Goal: Task Accomplishment & Management: Complete application form

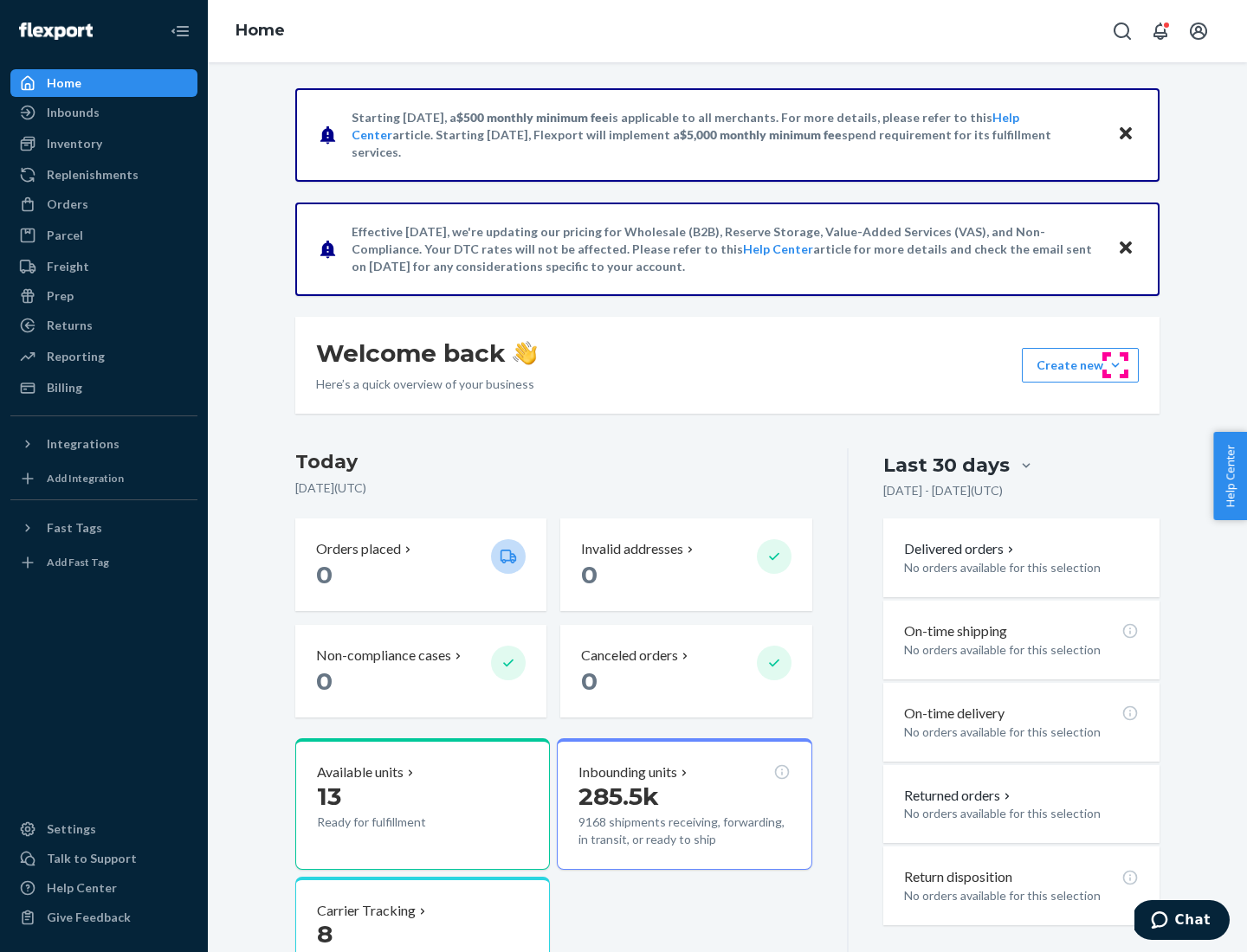
click at [1115, 365] on button "Create new Create new inbound Create new order Create new product" at bounding box center [1080, 364] width 117 height 34
click at [103, 112] on div "Inbounds" at bounding box center [103, 112] width 183 height 25
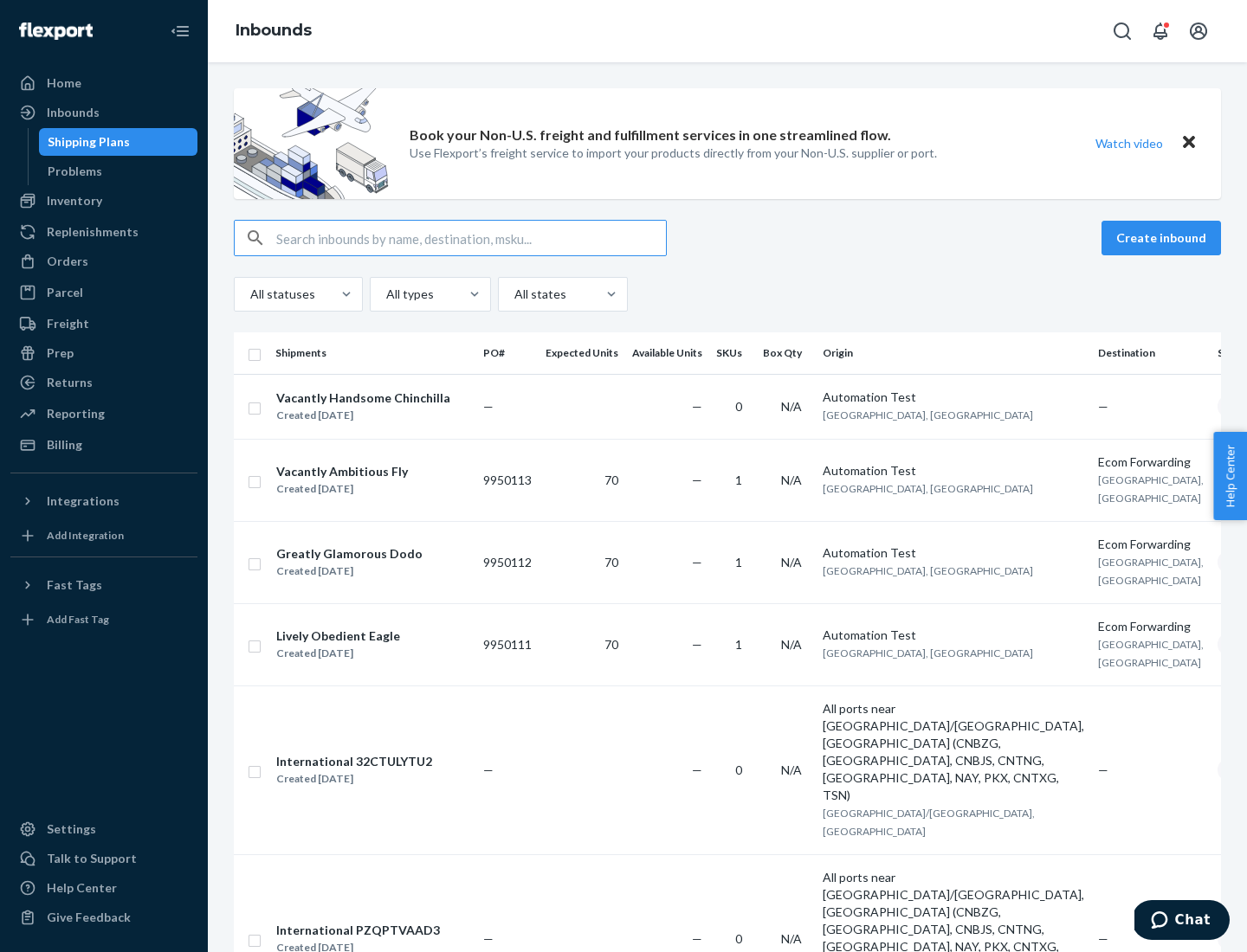
click at [1163, 238] on button "Create inbound" at bounding box center [1160, 237] width 119 height 34
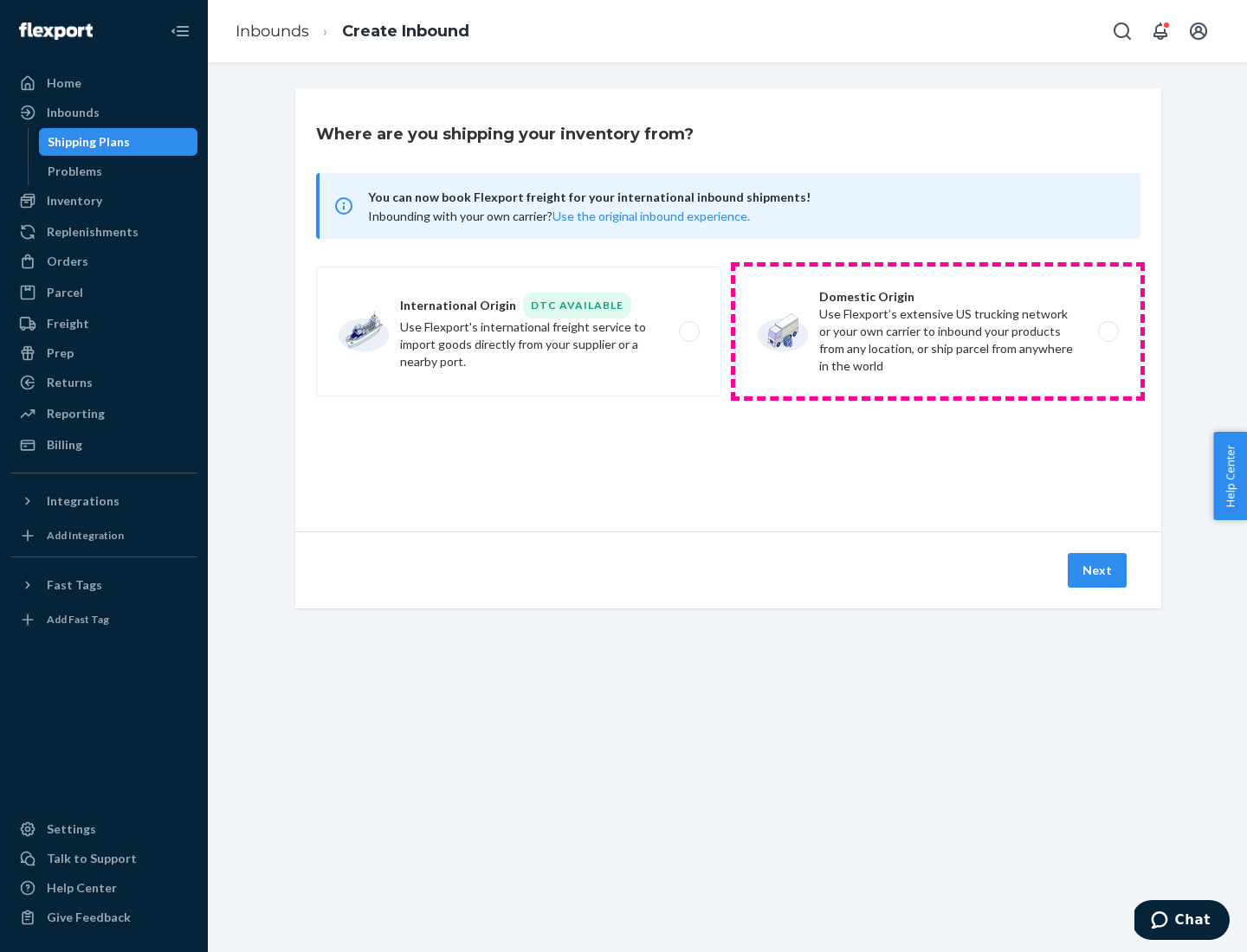
click at [938, 332] on label "Domestic Origin Use Flexport’s extensive US trucking network or your own carrie…" at bounding box center [937, 332] width 405 height 130
click at [1107, 332] on input "Domestic Origin Use Flexport’s extensive US trucking network or your own carrie…" at bounding box center [1112, 331] width 11 height 11
radio input "true"
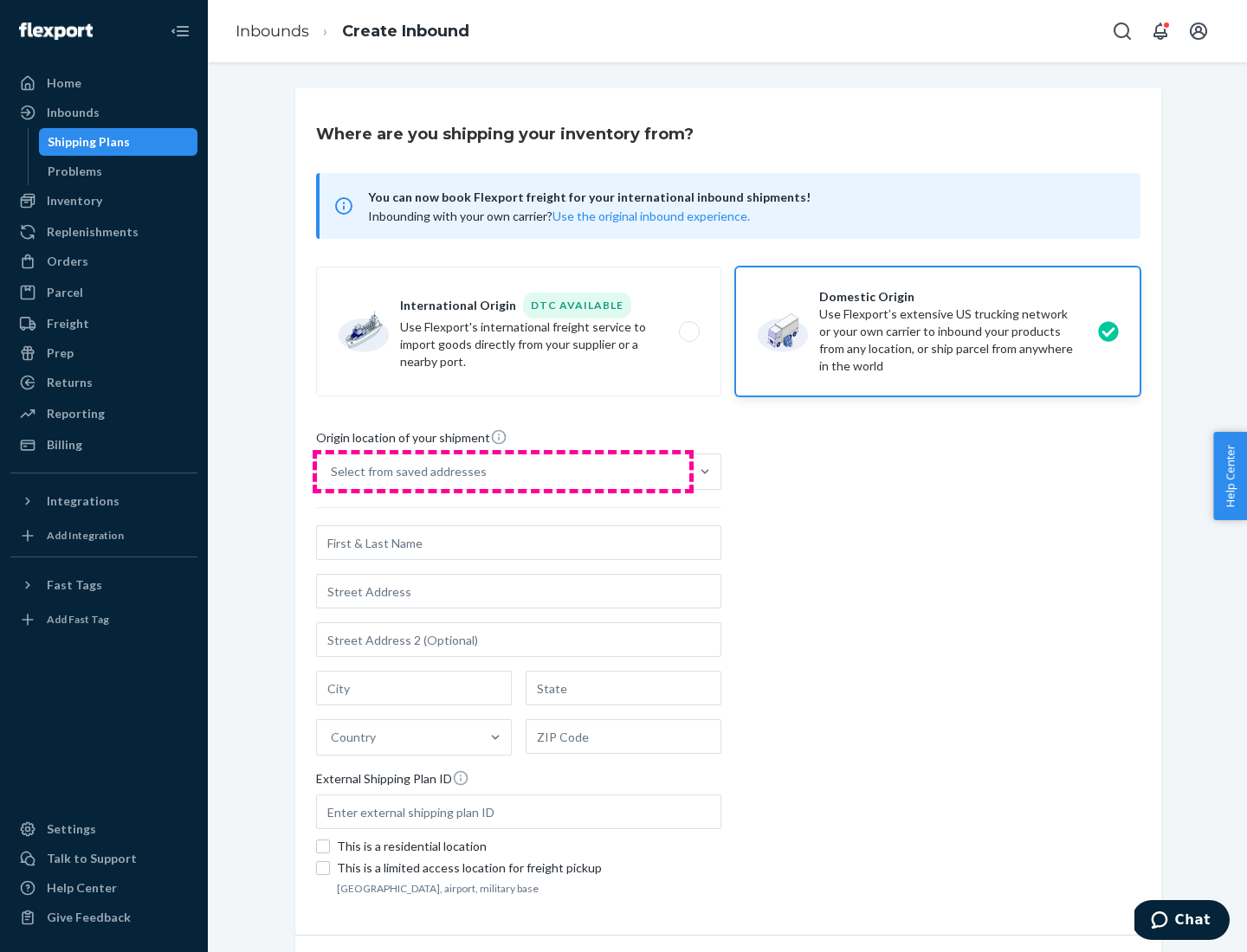
click at [503, 472] on div "Select from saved addresses" at bounding box center [503, 472] width 372 height 34
click at [333, 472] on input "Select from saved addresses" at bounding box center [332, 472] width 2 height 18
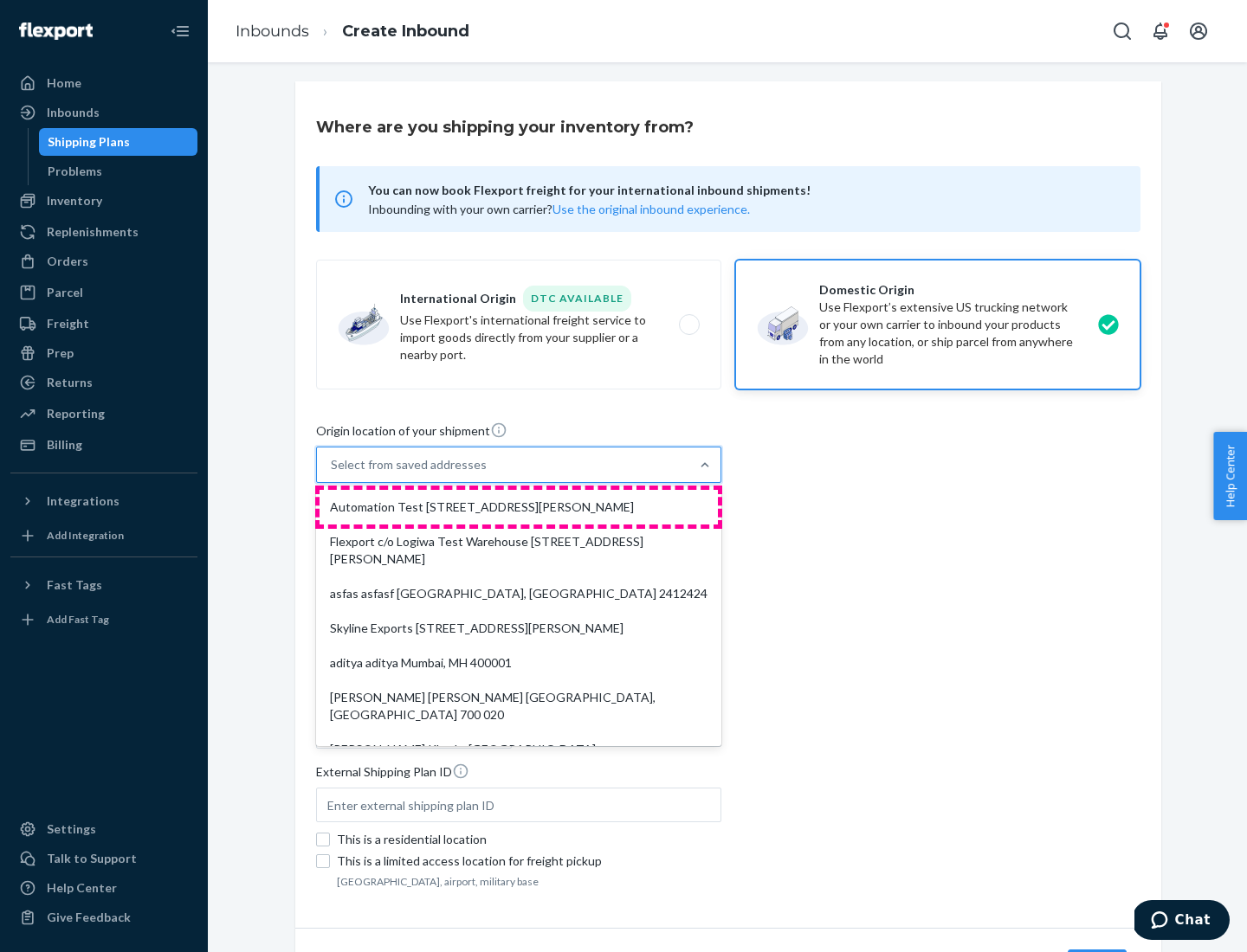
click at [519, 507] on div "Automation Test [STREET_ADDRESS][PERSON_NAME]" at bounding box center [518, 507] width 398 height 34
click at [333, 474] on input "option Automation Test [STREET_ADDRESS][PERSON_NAME]. 9 results available. Use …" at bounding box center [332, 465] width 2 height 18
type input "Automation Test"
type input "9th Floor"
type input "[GEOGRAPHIC_DATA]"
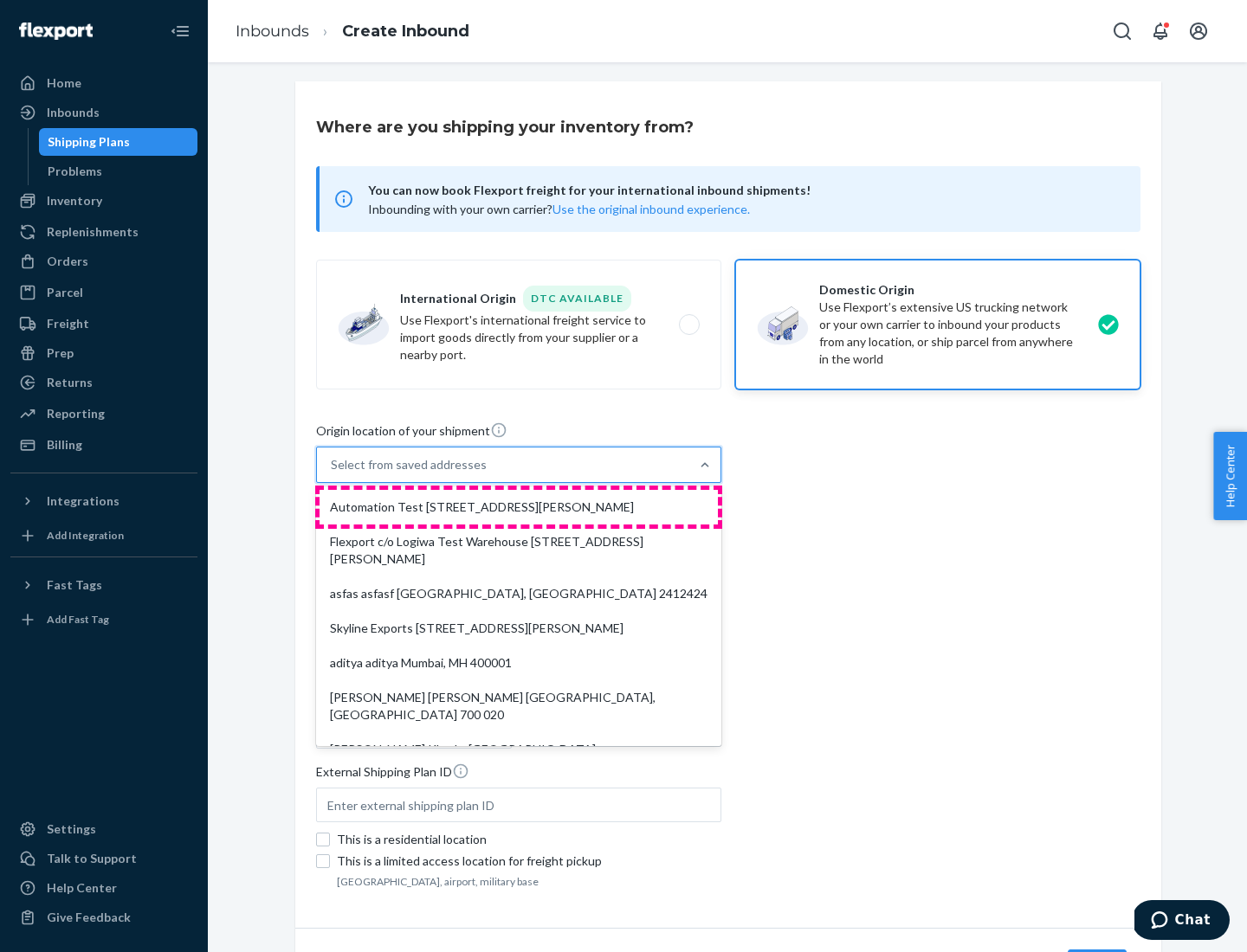
type input "CA"
type input "94104"
type input "[STREET_ADDRESS][PERSON_NAME]"
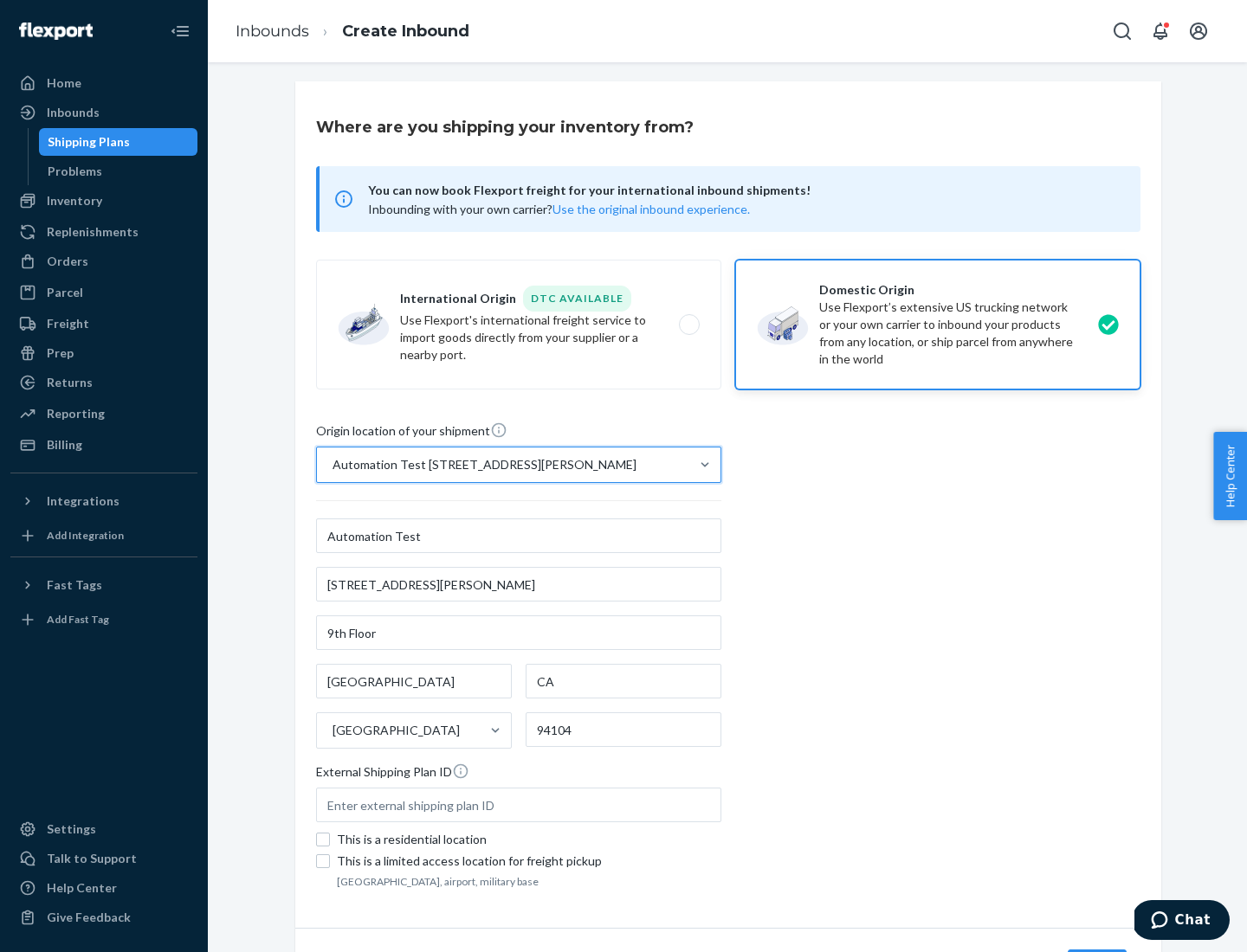
scroll to position [101, 0]
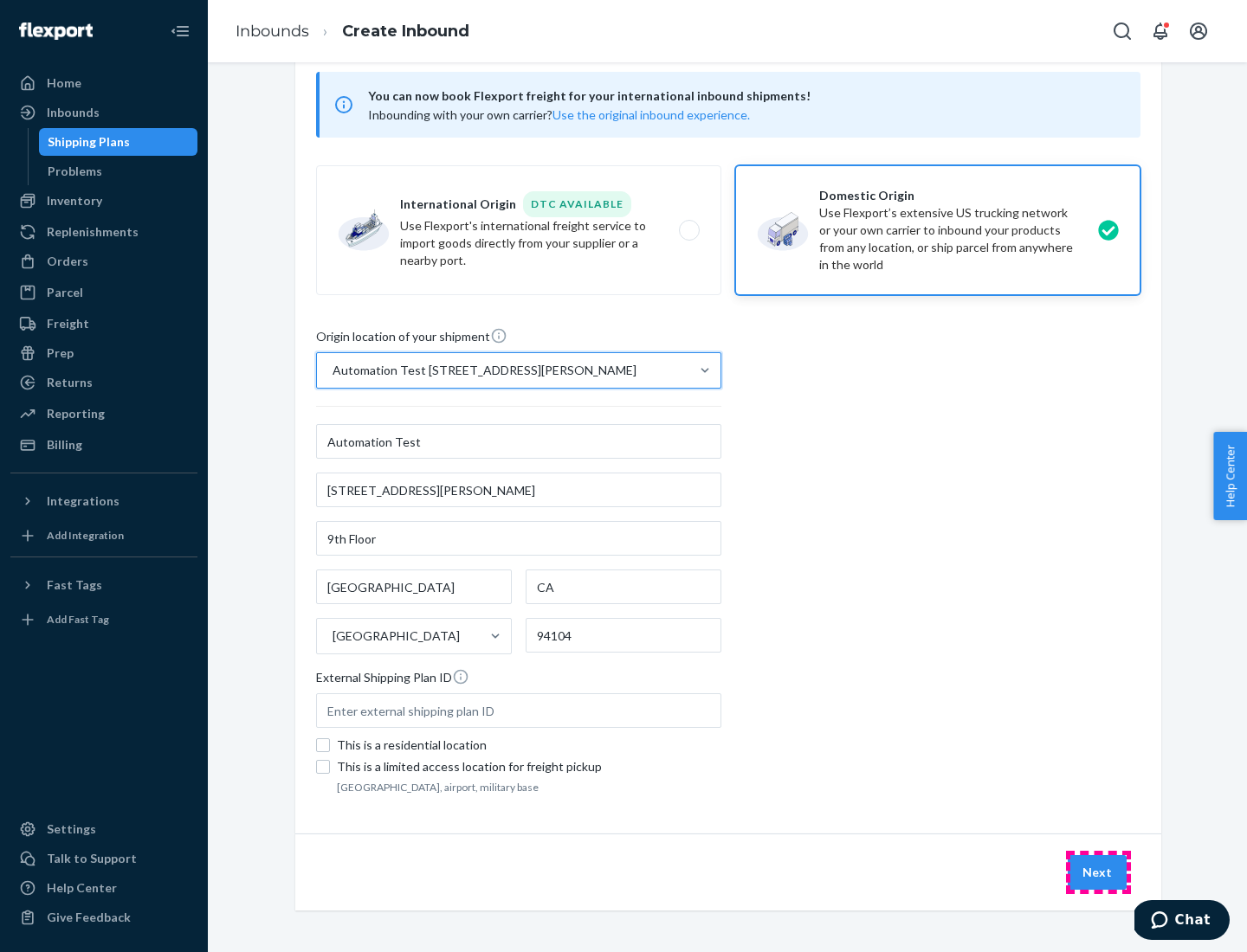
click at [1098, 872] on button "Next" at bounding box center [1097, 872] width 59 height 34
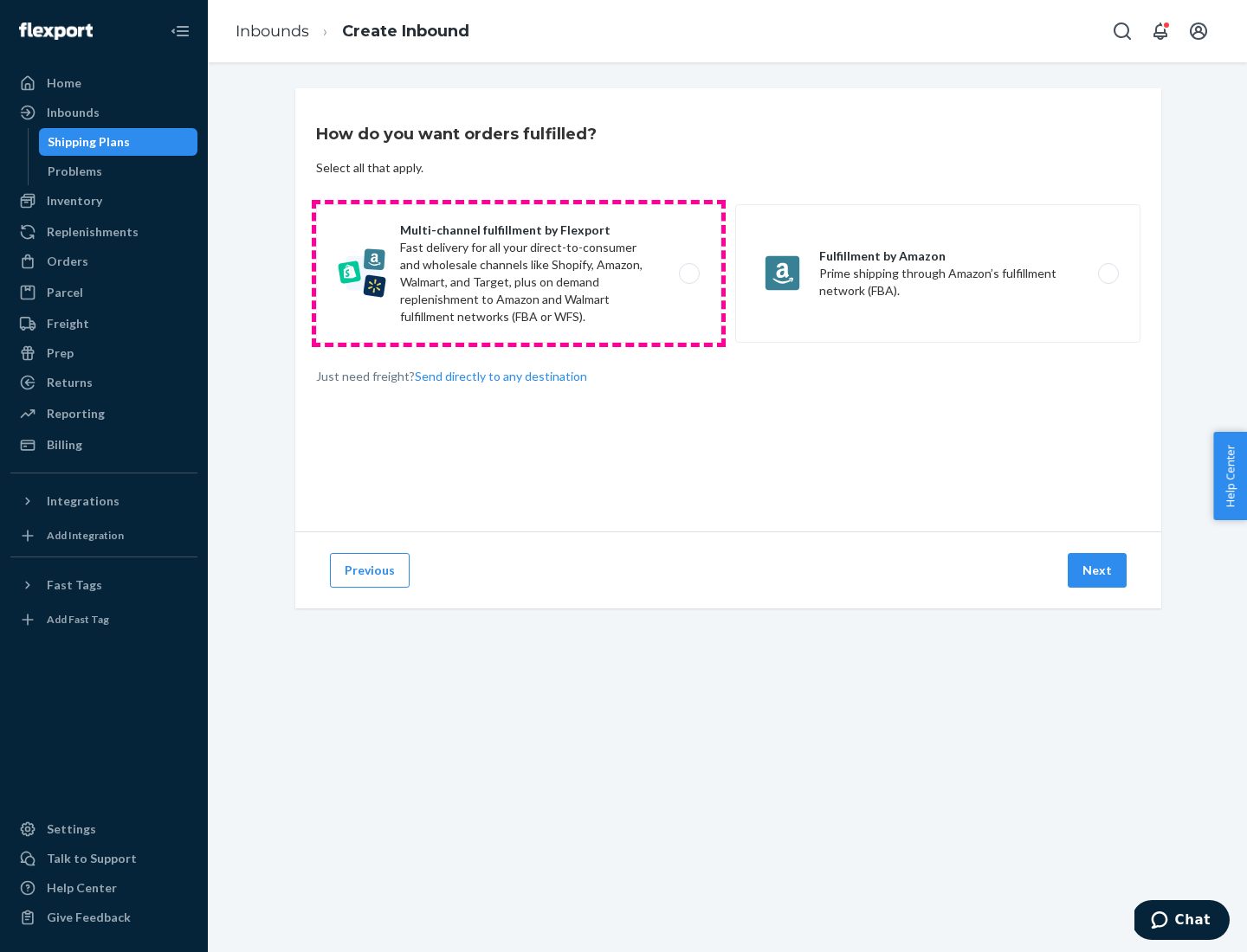
click at [519, 274] on label "Multi-channel fulfillment by Flexport Fast delivery for all your direct-to-cons…" at bounding box center [518, 273] width 405 height 139
click at [689, 274] on input "Multi-channel fulfillment by Flexport Fast delivery for all your direct-to-cons…" at bounding box center [693, 274] width 11 height 11
radio input "true"
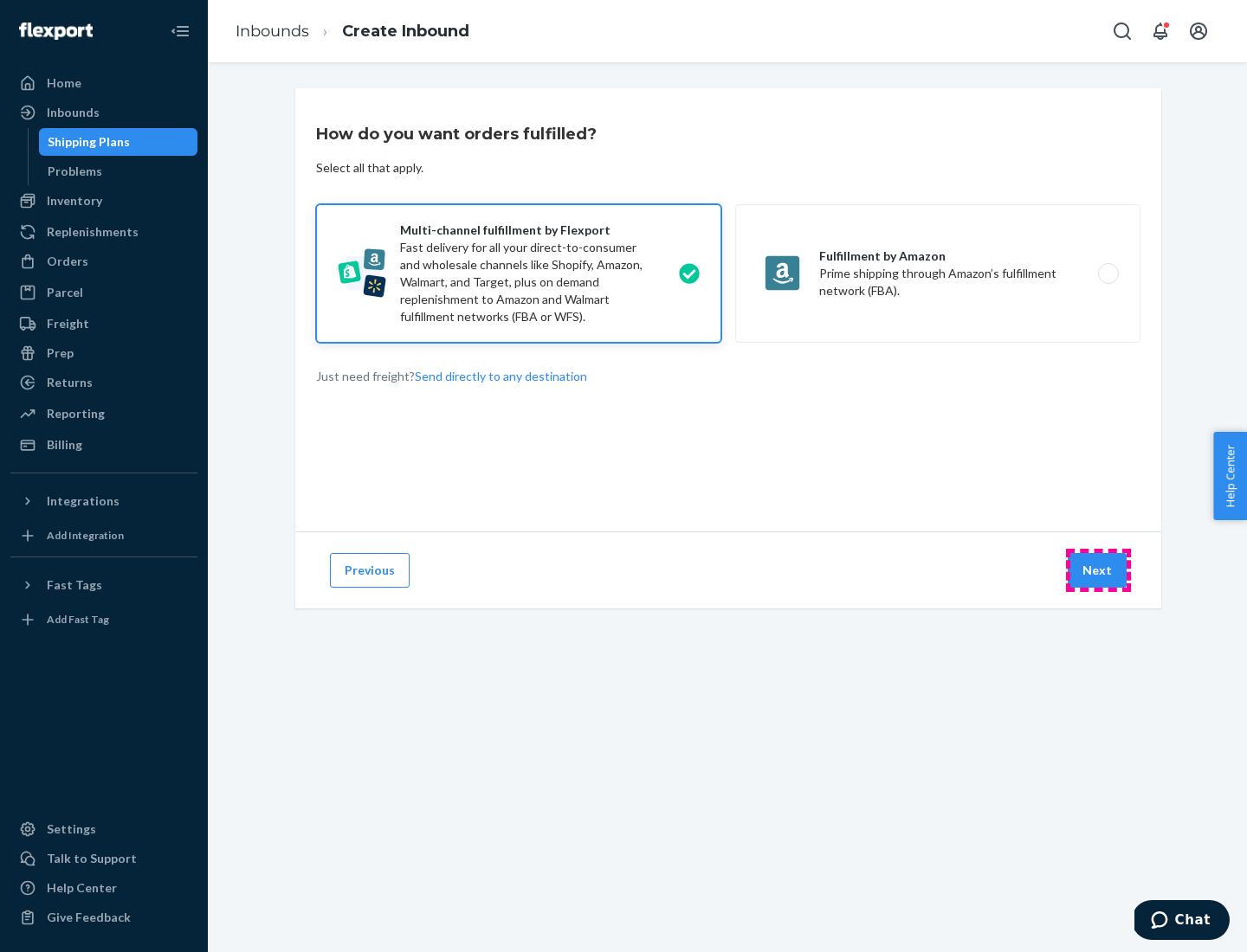
click at [1098, 570] on button "Next" at bounding box center [1097, 570] width 59 height 34
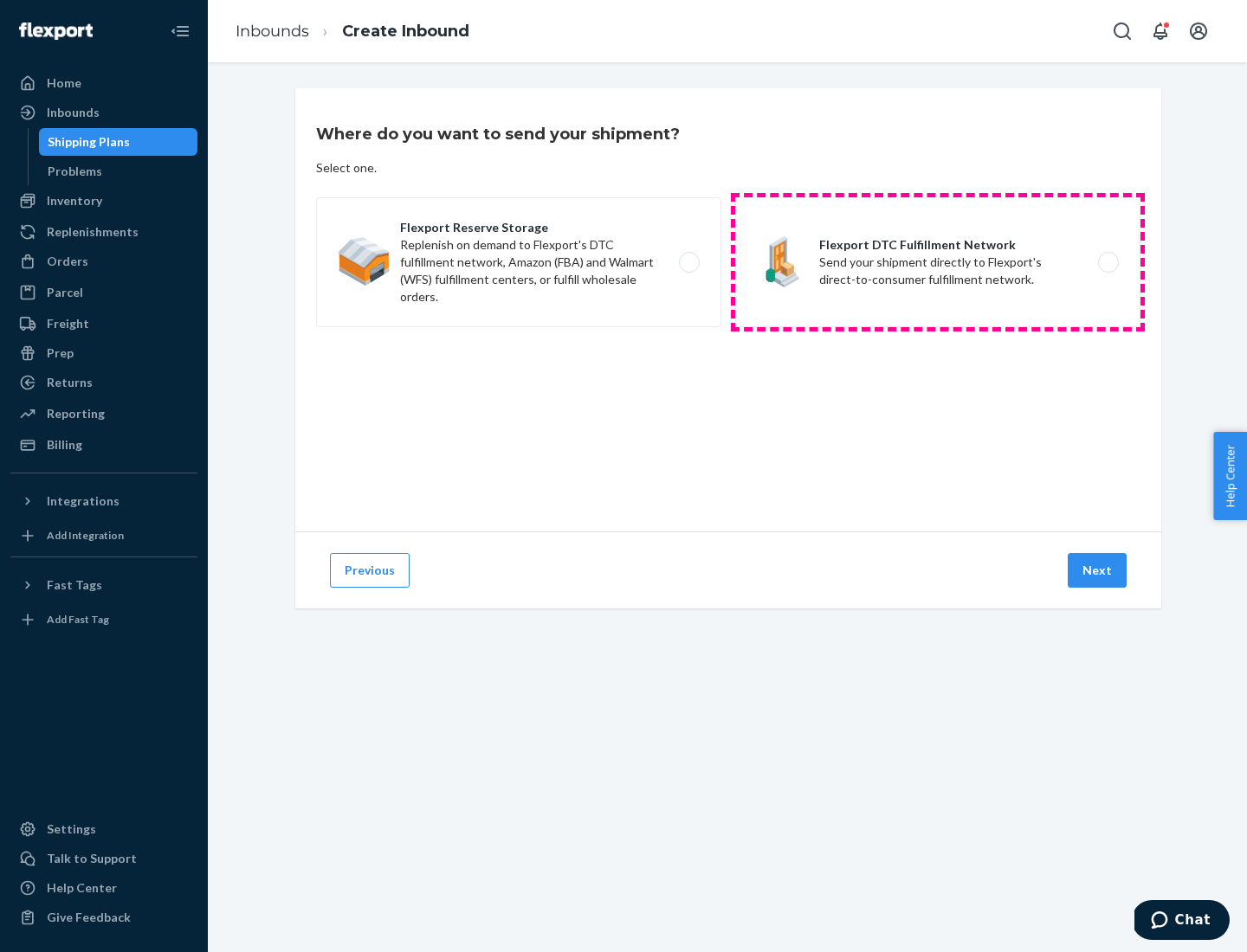
click at [938, 262] on label "Flexport DTC Fulfillment Network Send your shipment directly to Flexport's dire…" at bounding box center [937, 262] width 405 height 130
click at [1107, 262] on input "Flexport DTC Fulfillment Network Send your shipment directly to Flexport's dire…" at bounding box center [1112, 262] width 11 height 11
radio input "true"
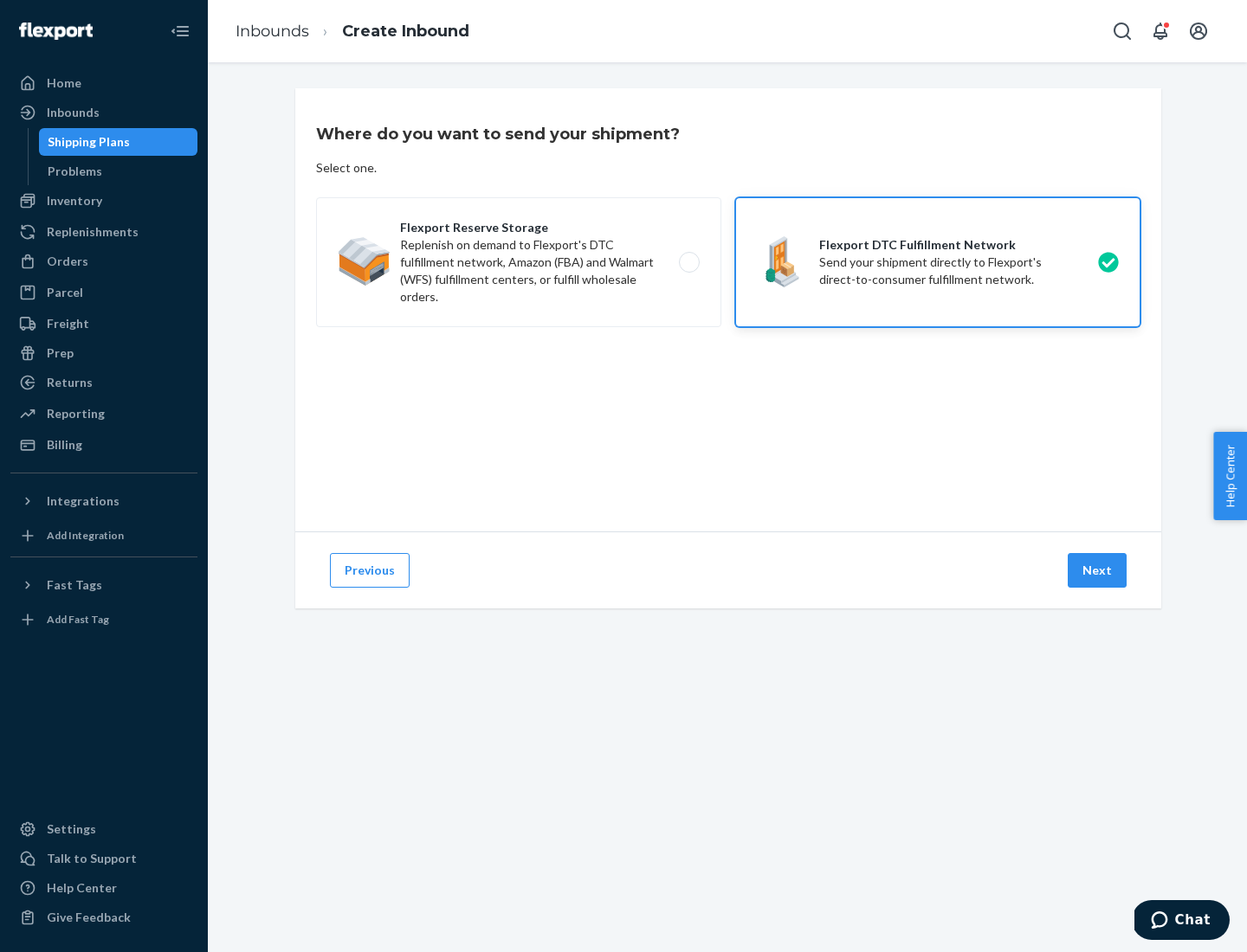
click at [1098, 570] on button "Next" at bounding box center [1097, 570] width 59 height 34
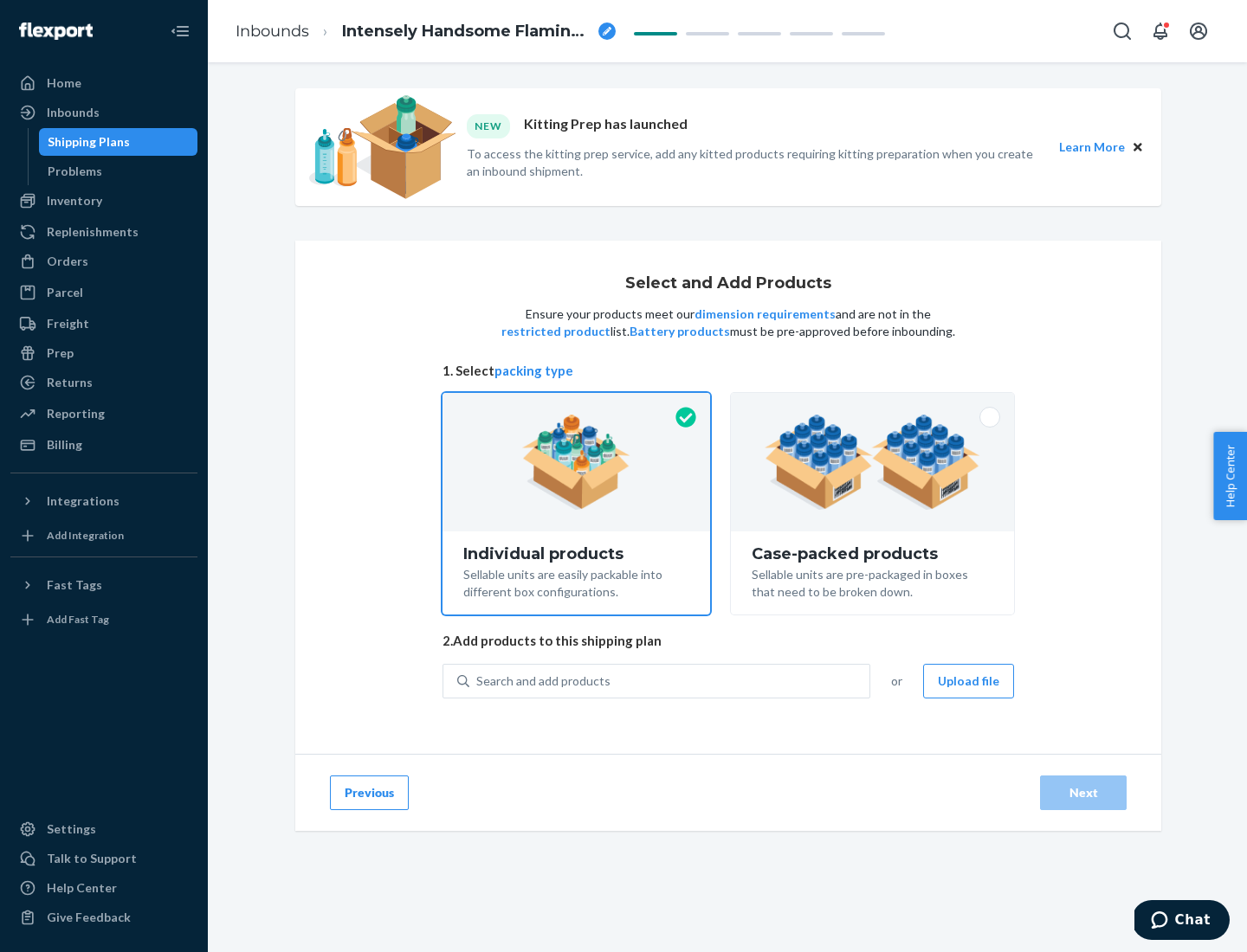
click at [873, 462] on img at bounding box center [872, 462] width 216 height 95
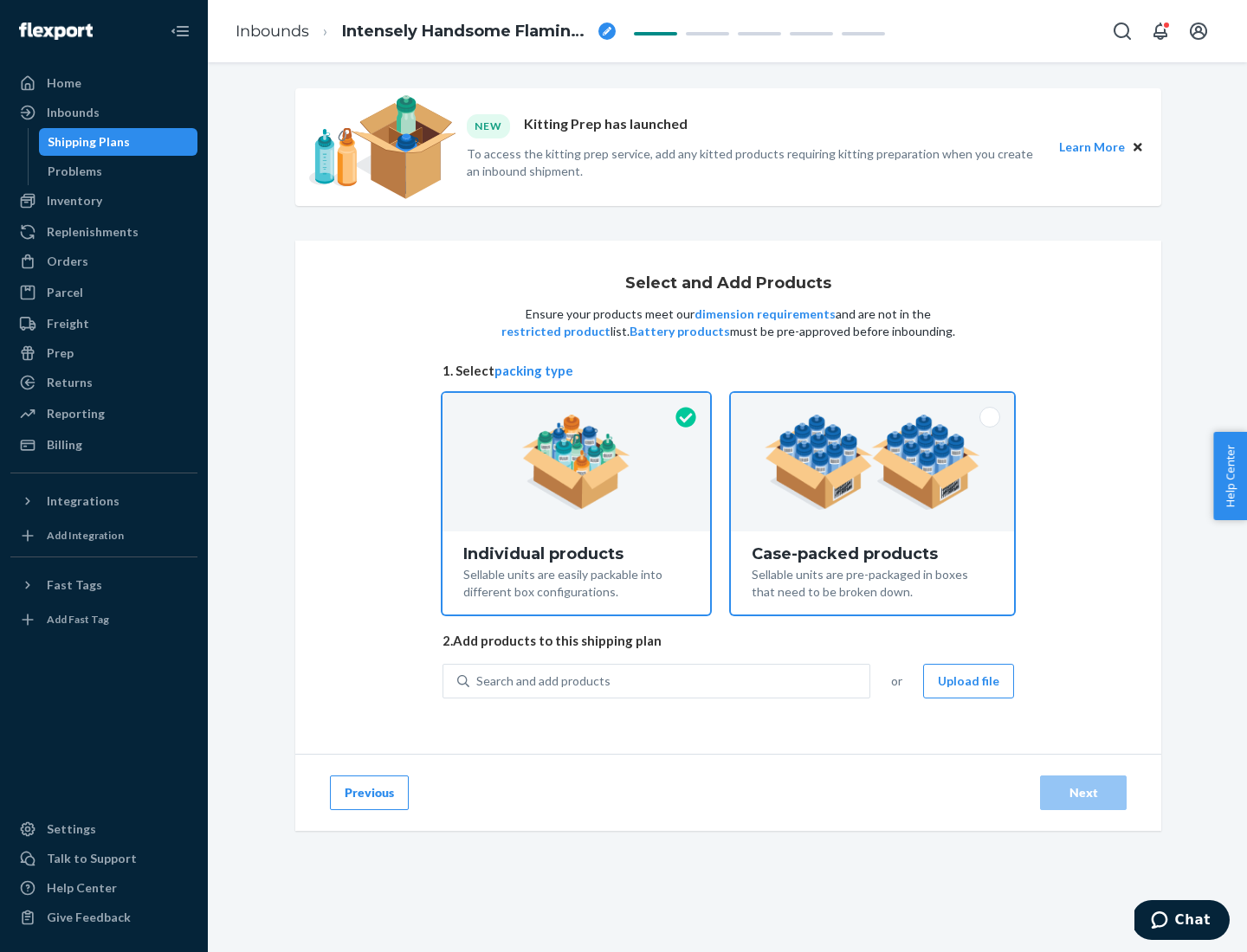
click at [873, 405] on input "Case-packed products Sellable units are pre-packaged in boxes that need to be b…" at bounding box center [872, 398] width 11 height 11
radio input "true"
radio input "false"
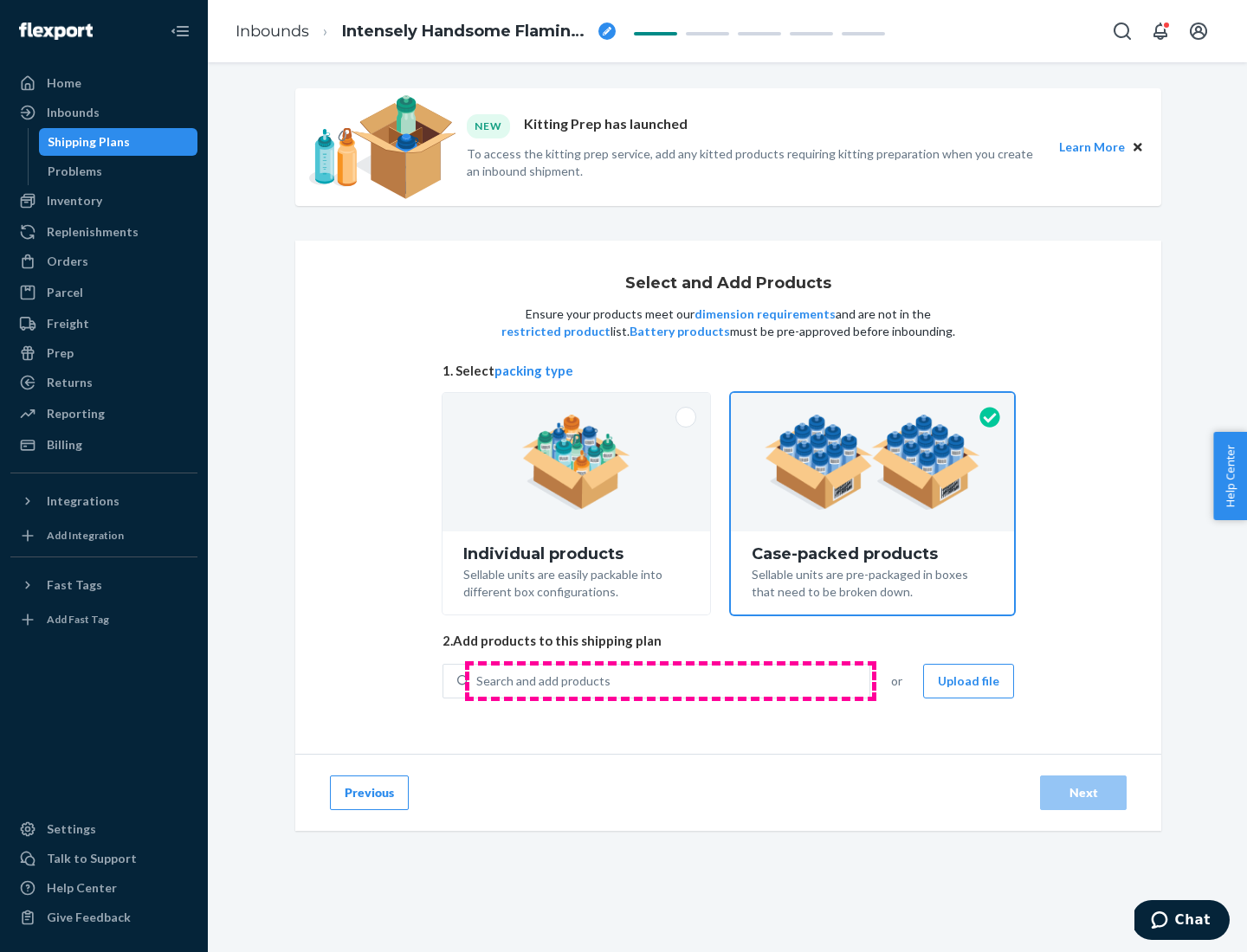
click at [670, 680] on div "Search and add products" at bounding box center [669, 681] width 400 height 32
click at [478, 680] on input "Search and add products" at bounding box center [477, 681] width 2 height 18
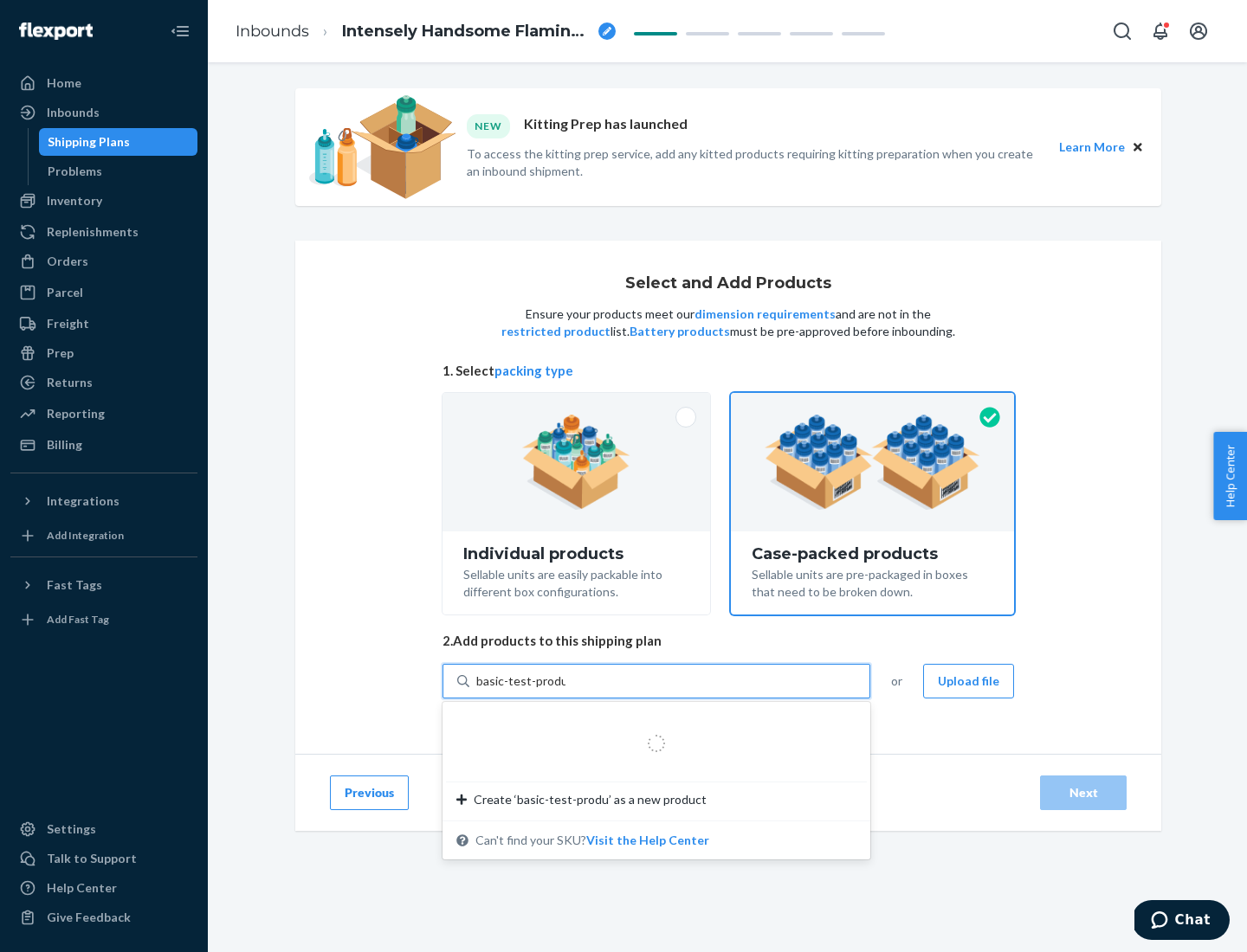
type input "basic-test-product-1"
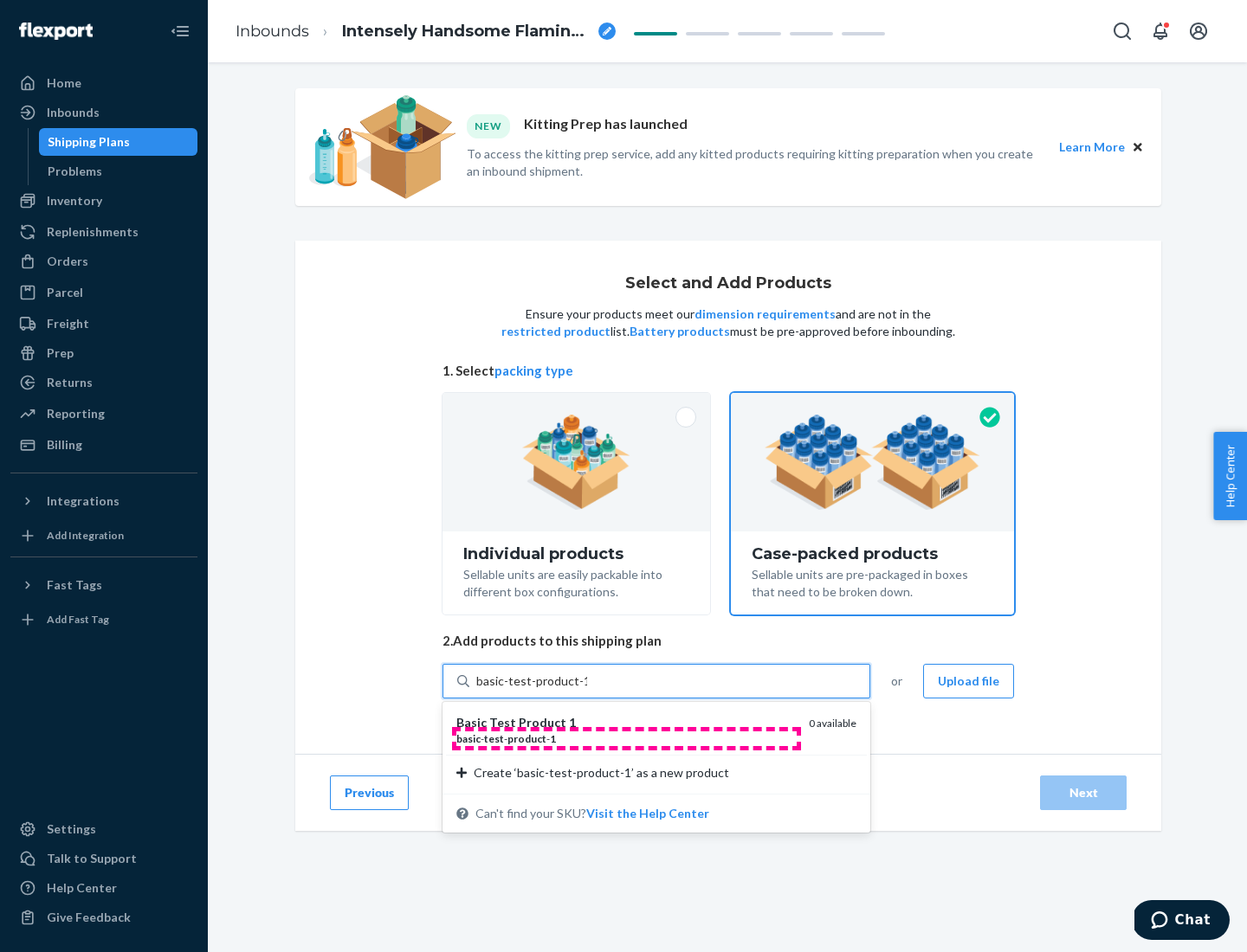
click at [626, 738] on div "basic - test - product - 1" at bounding box center [625, 738] width 339 height 15
click at [587, 690] on input "basic-test-product-1" at bounding box center [531, 681] width 111 height 18
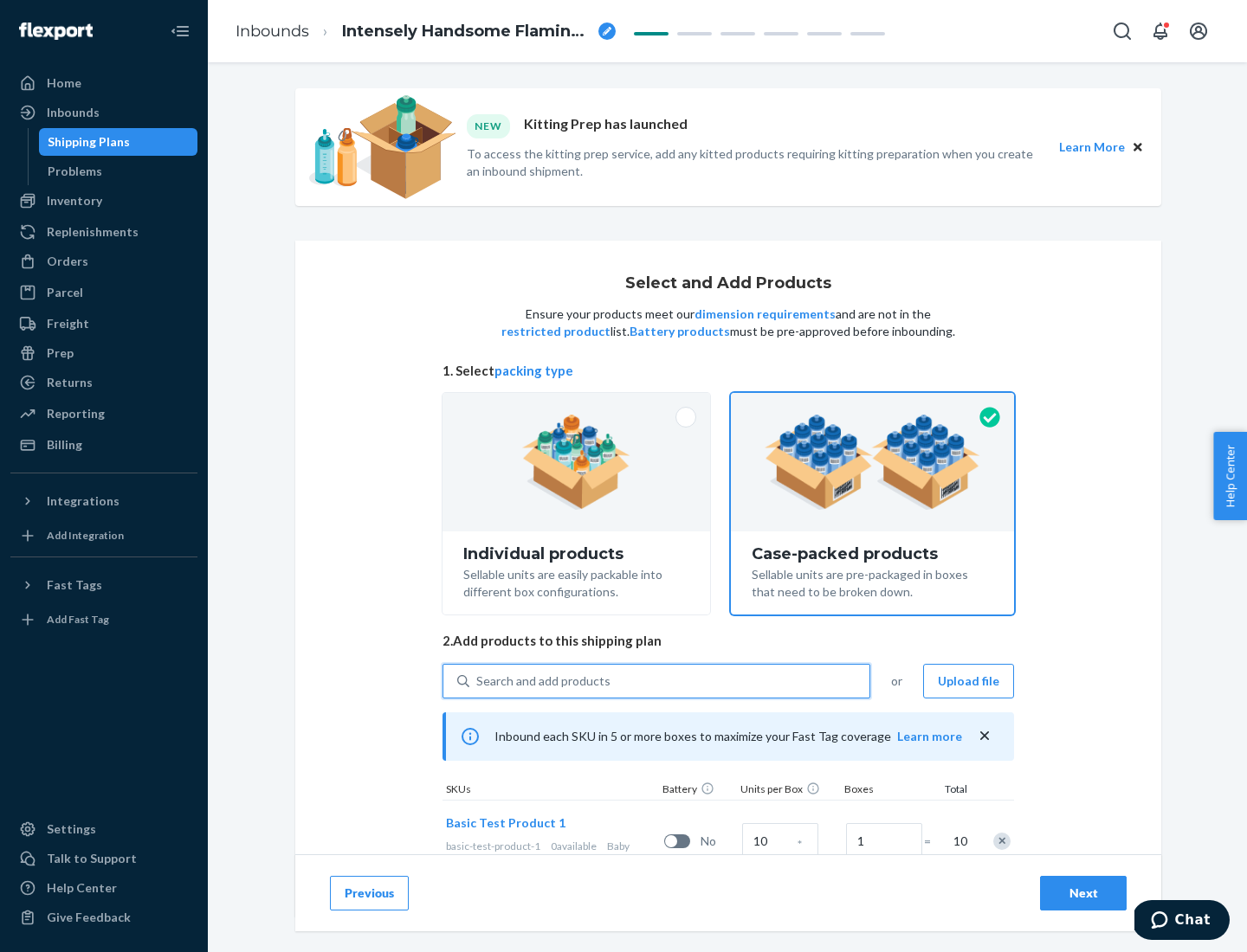
scroll to position [62, 0]
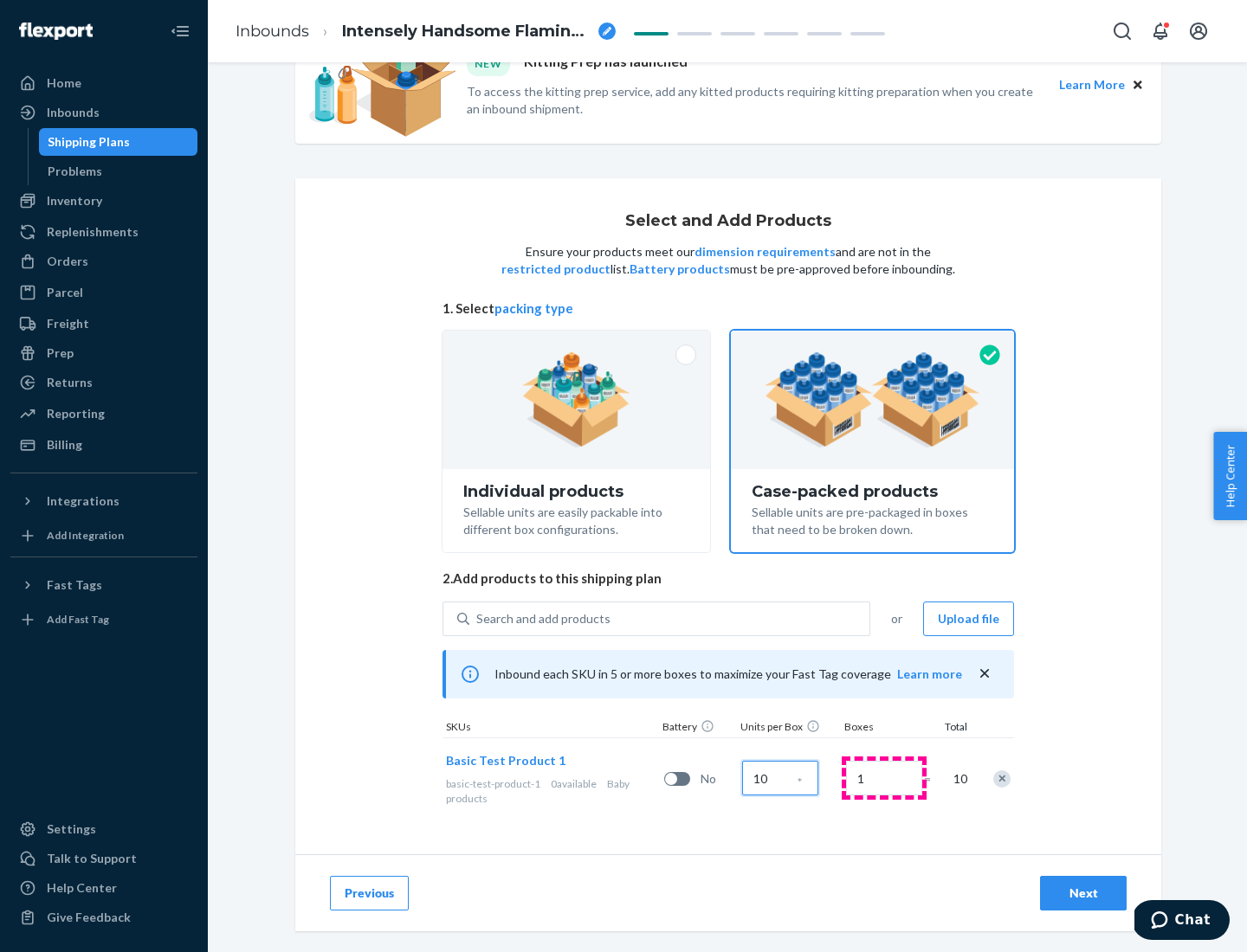
type input "10"
type input "7"
click at [1083, 893] on div "Next" at bounding box center [1083, 893] width 57 height 18
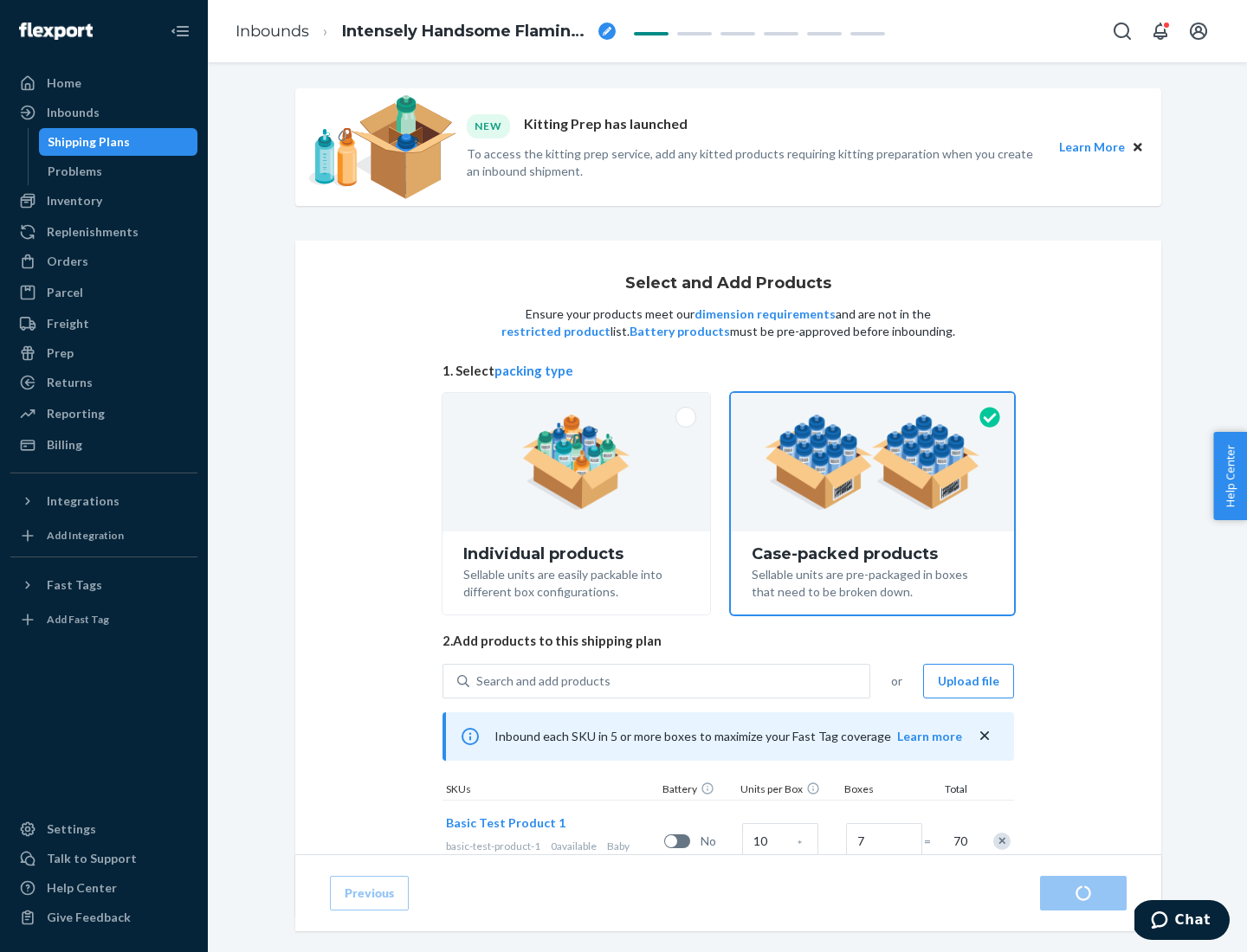
radio input "true"
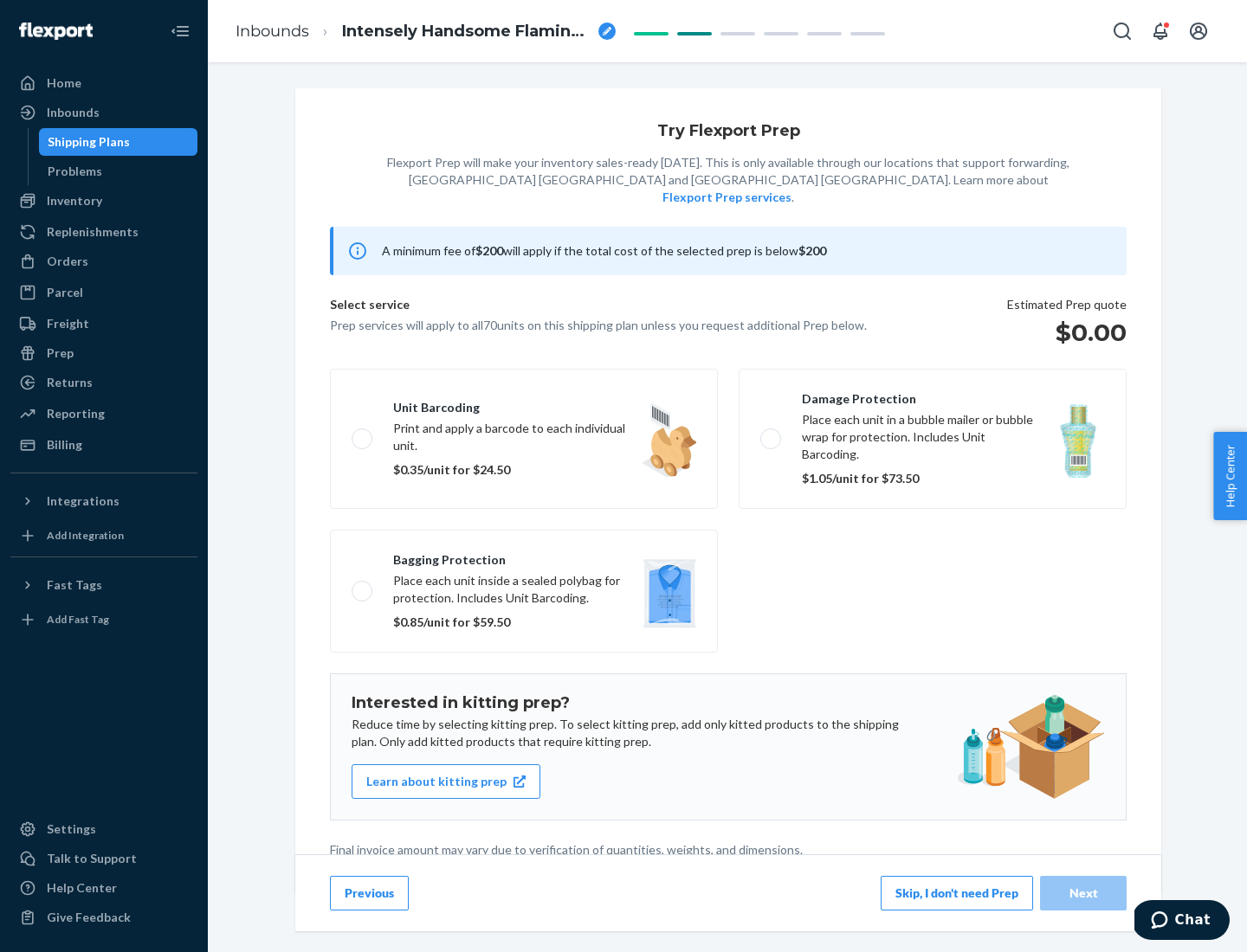
scroll to position [4, 0]
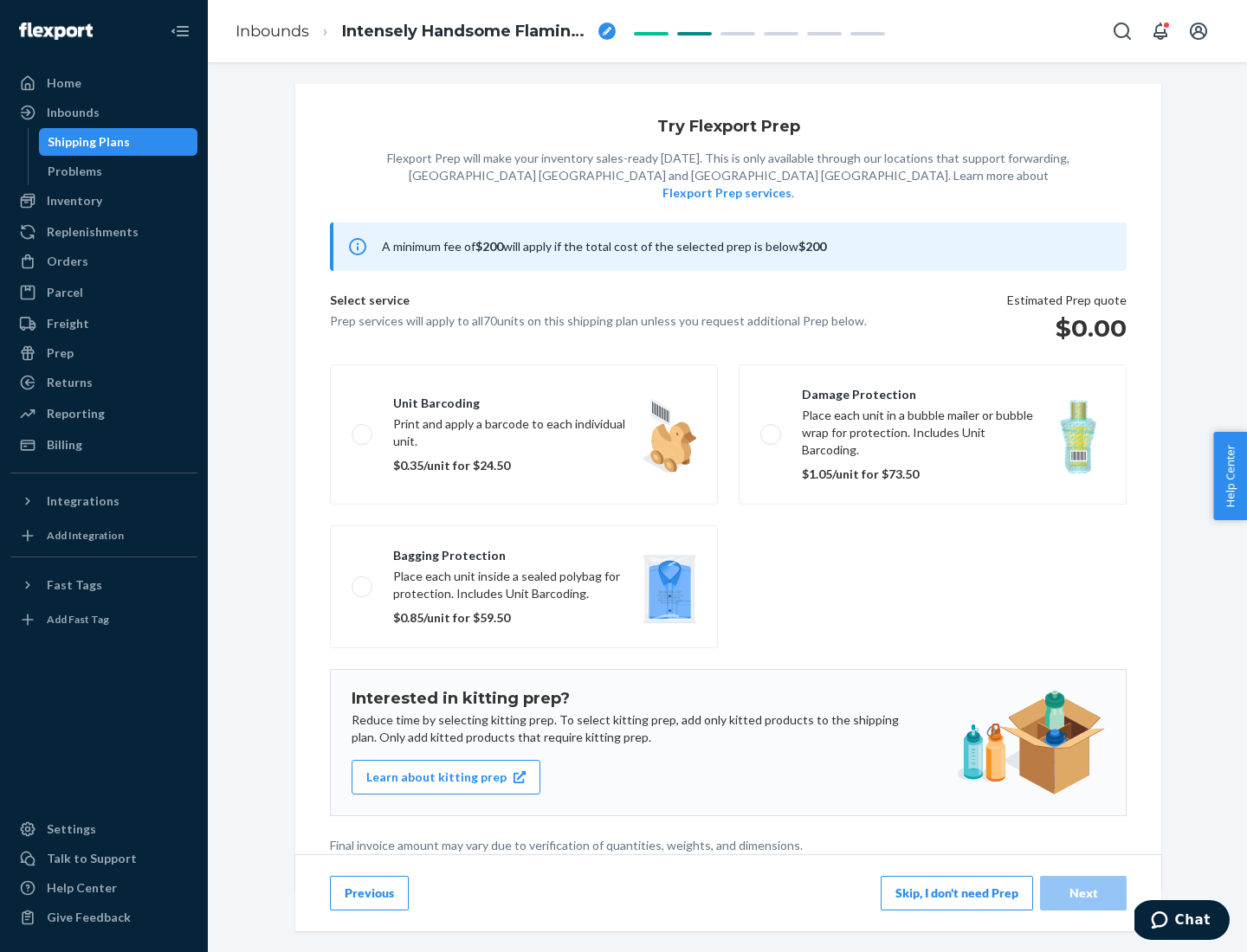
click at [956, 892] on button "Skip, I don't need Prep" at bounding box center [956, 893] width 153 height 34
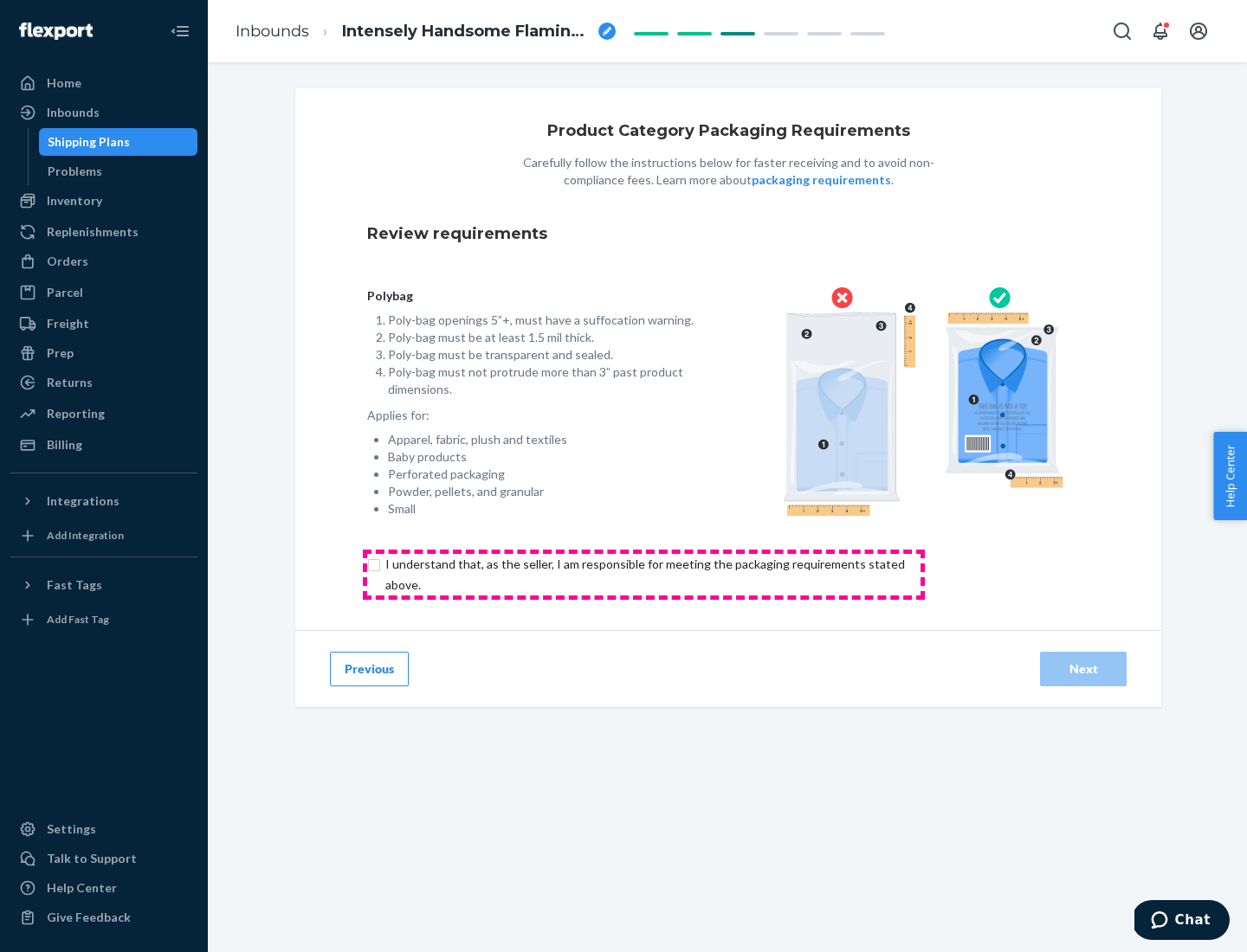
click at [643, 574] on input "checkbox" at bounding box center [655, 575] width 576 height 41
checkbox input "true"
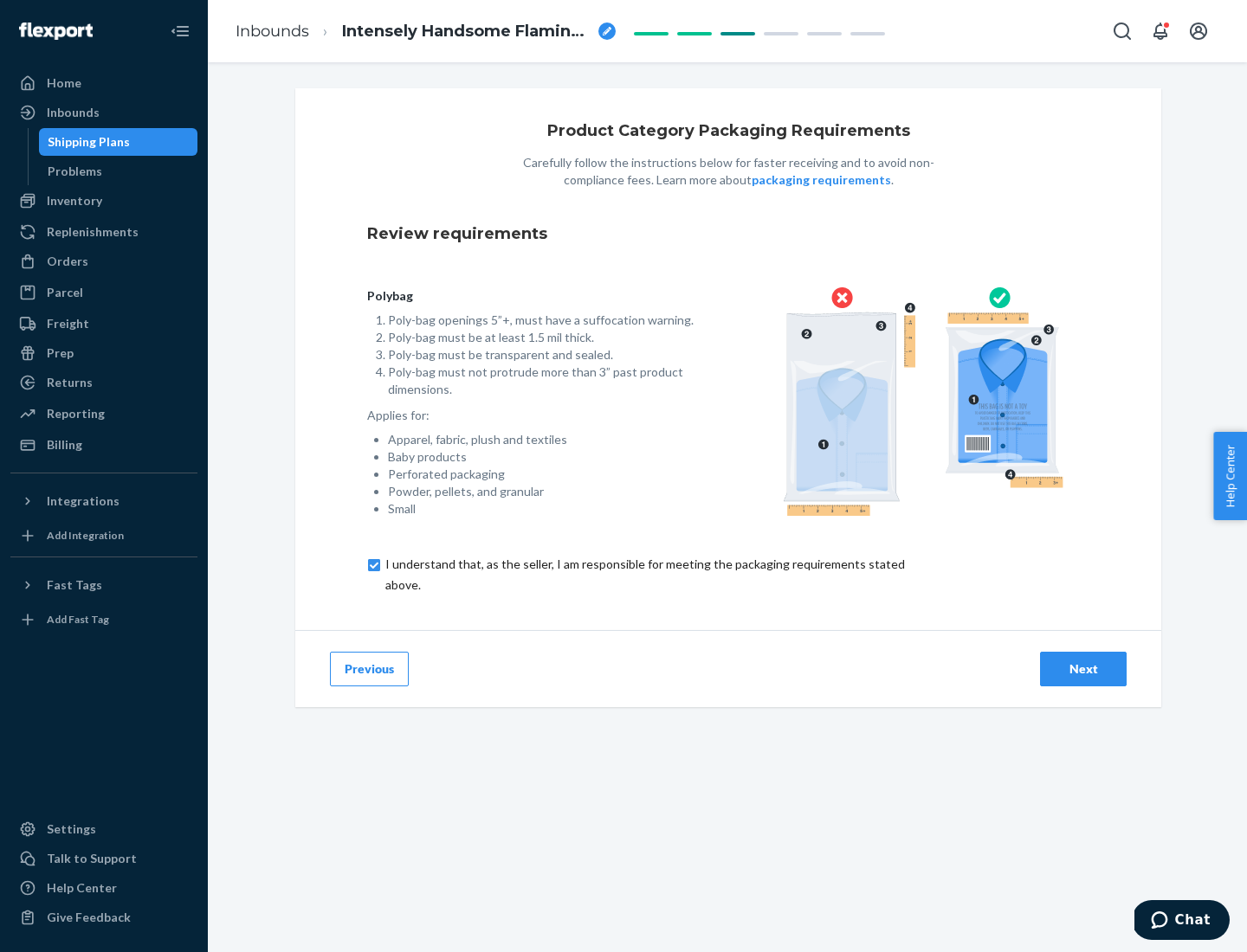
click at [1083, 668] on div "Next" at bounding box center [1083, 669] width 57 height 18
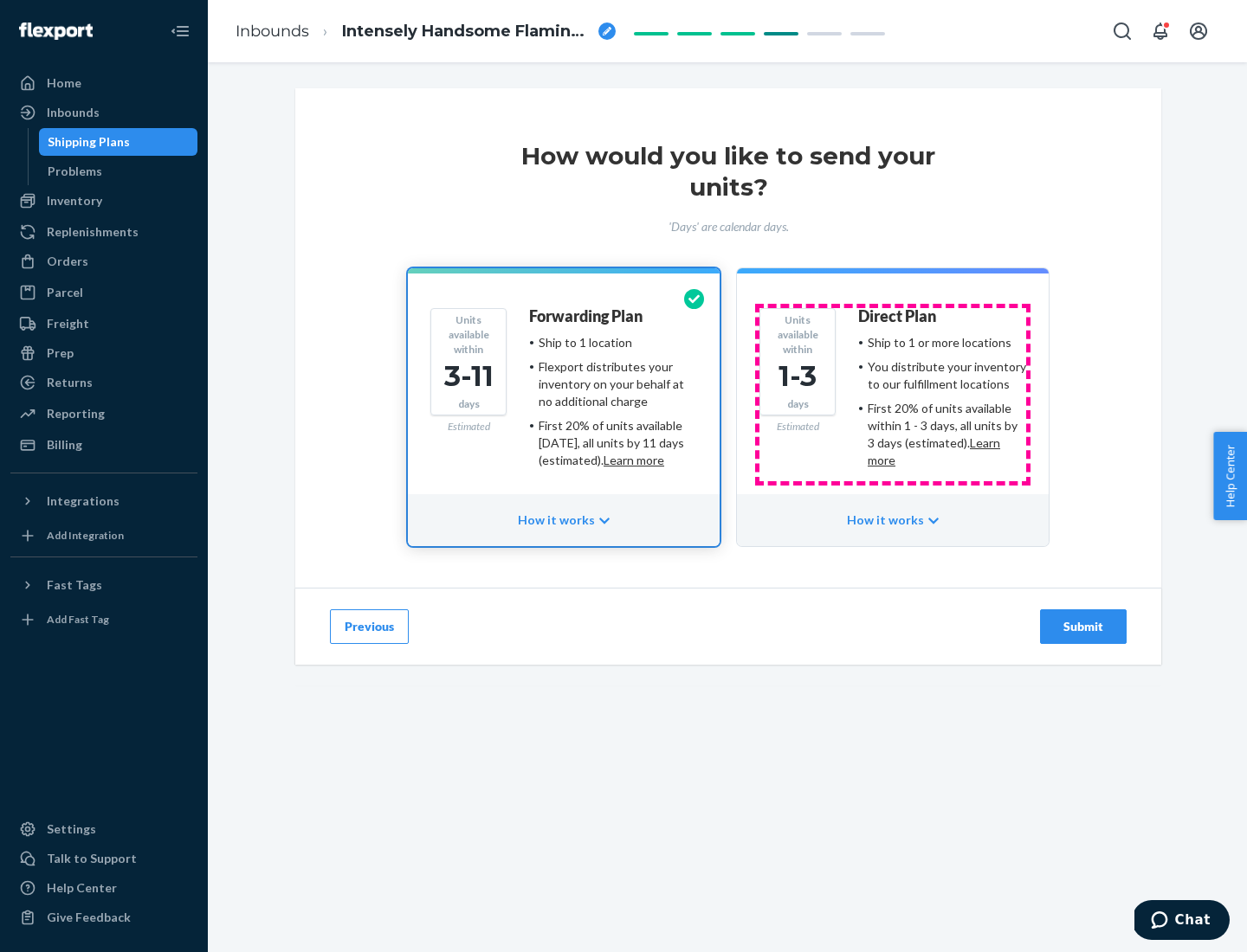
click at [892, 395] on ul "Ship to 1 or more locations You distribute your inventory to our fulfillment lo…" at bounding box center [942, 401] width 168 height 135
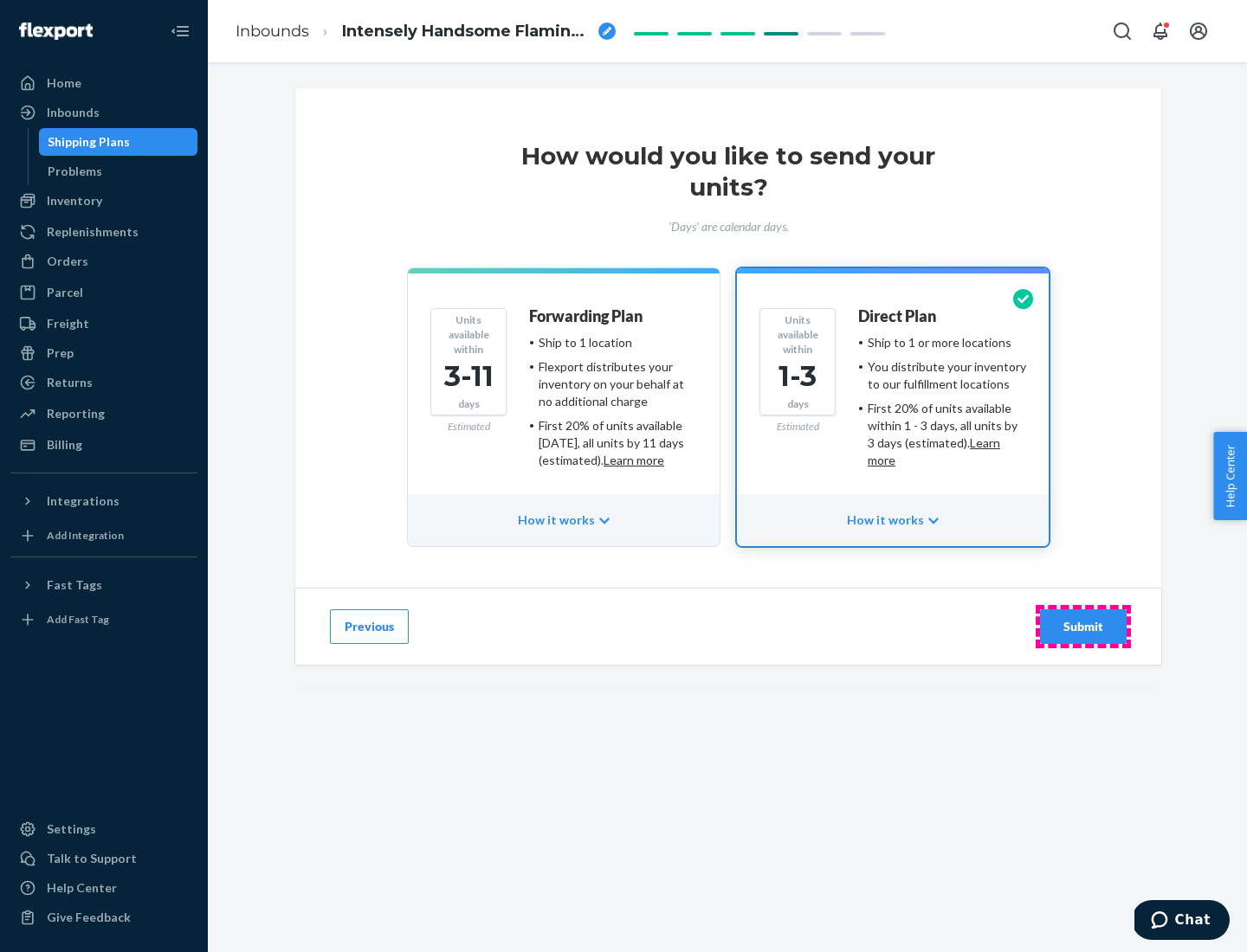
click at [1083, 626] on div "Submit" at bounding box center [1083, 627] width 57 height 18
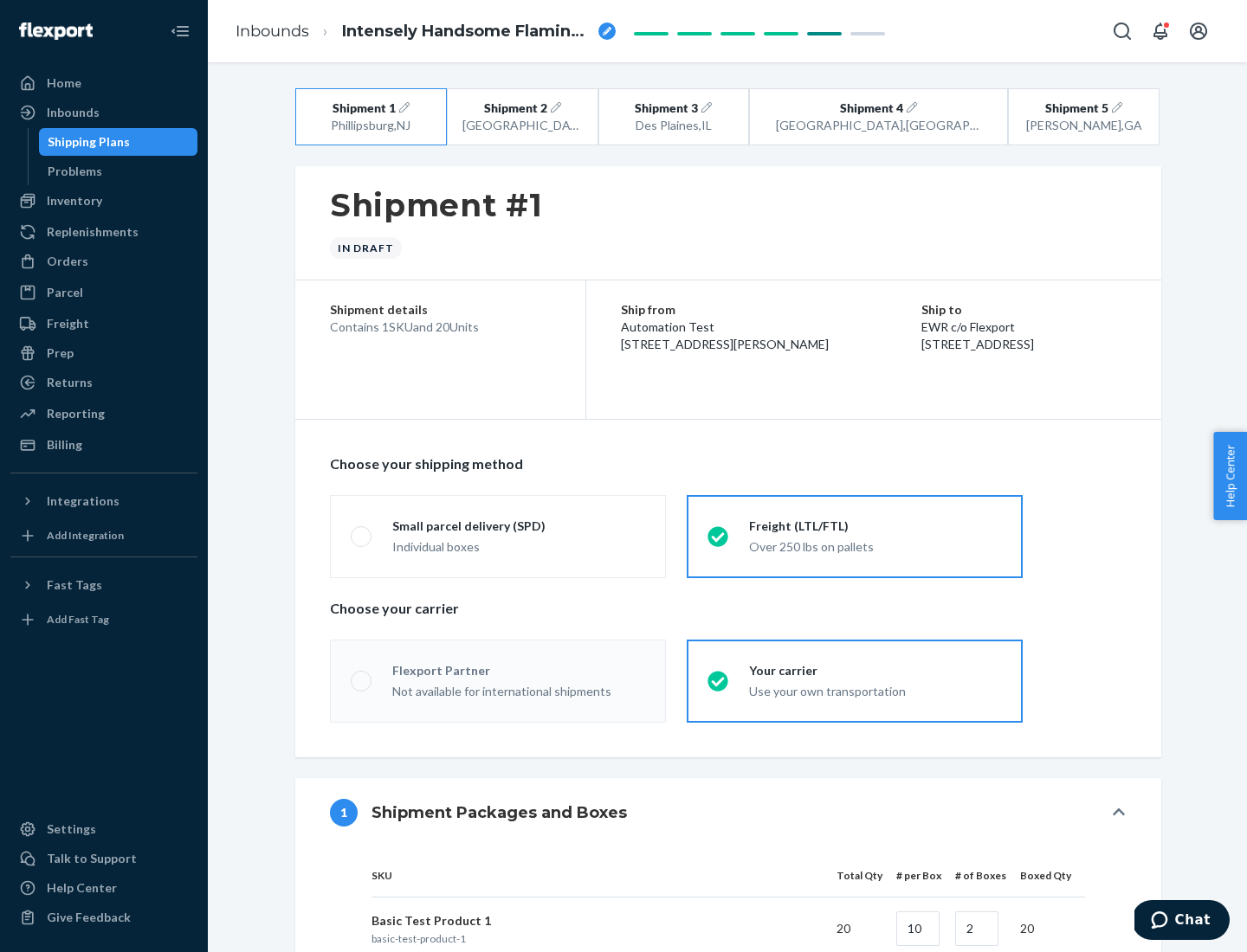
radio input "true"
radio input "false"
radio input "true"
radio input "false"
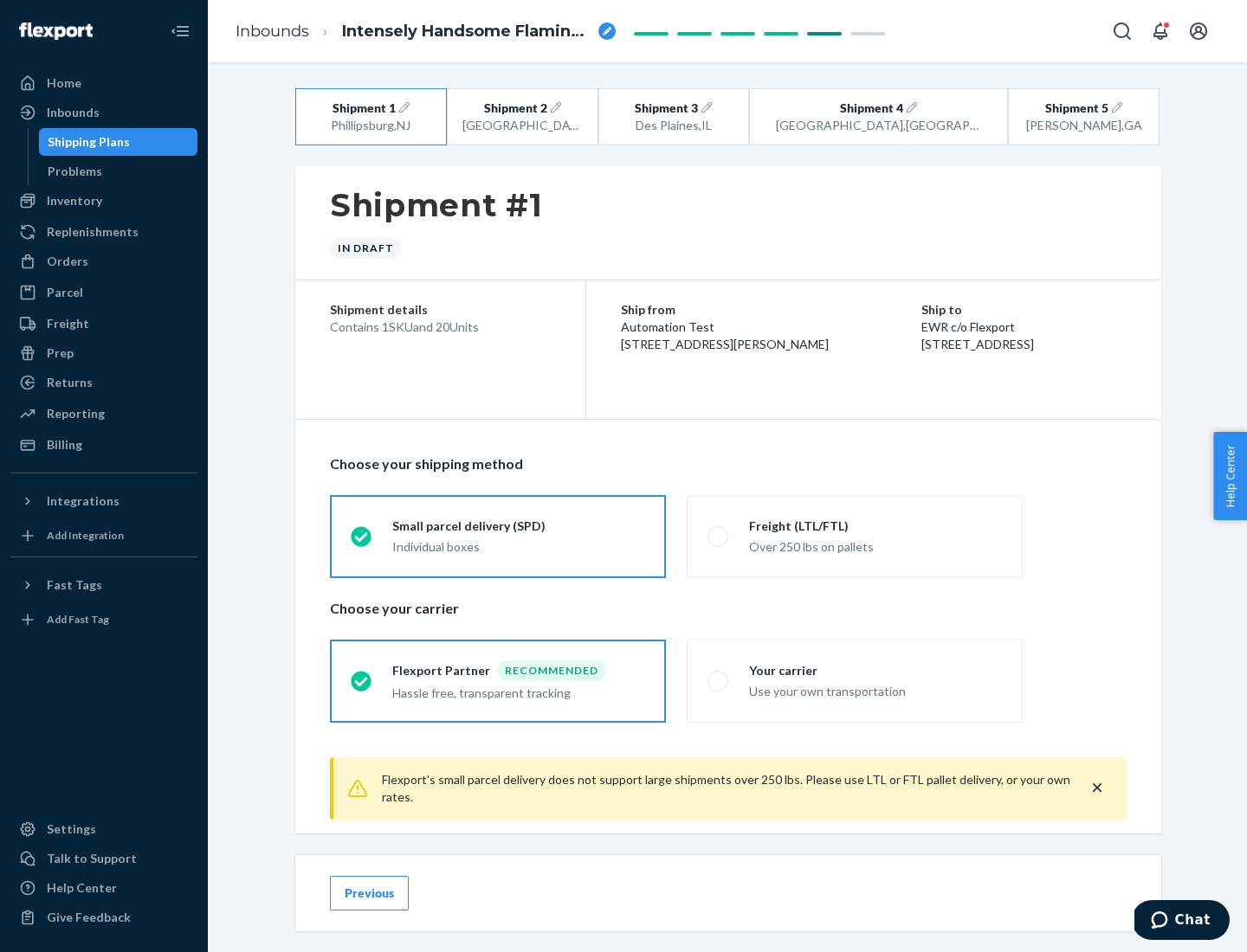
scroll to position [19, 0]
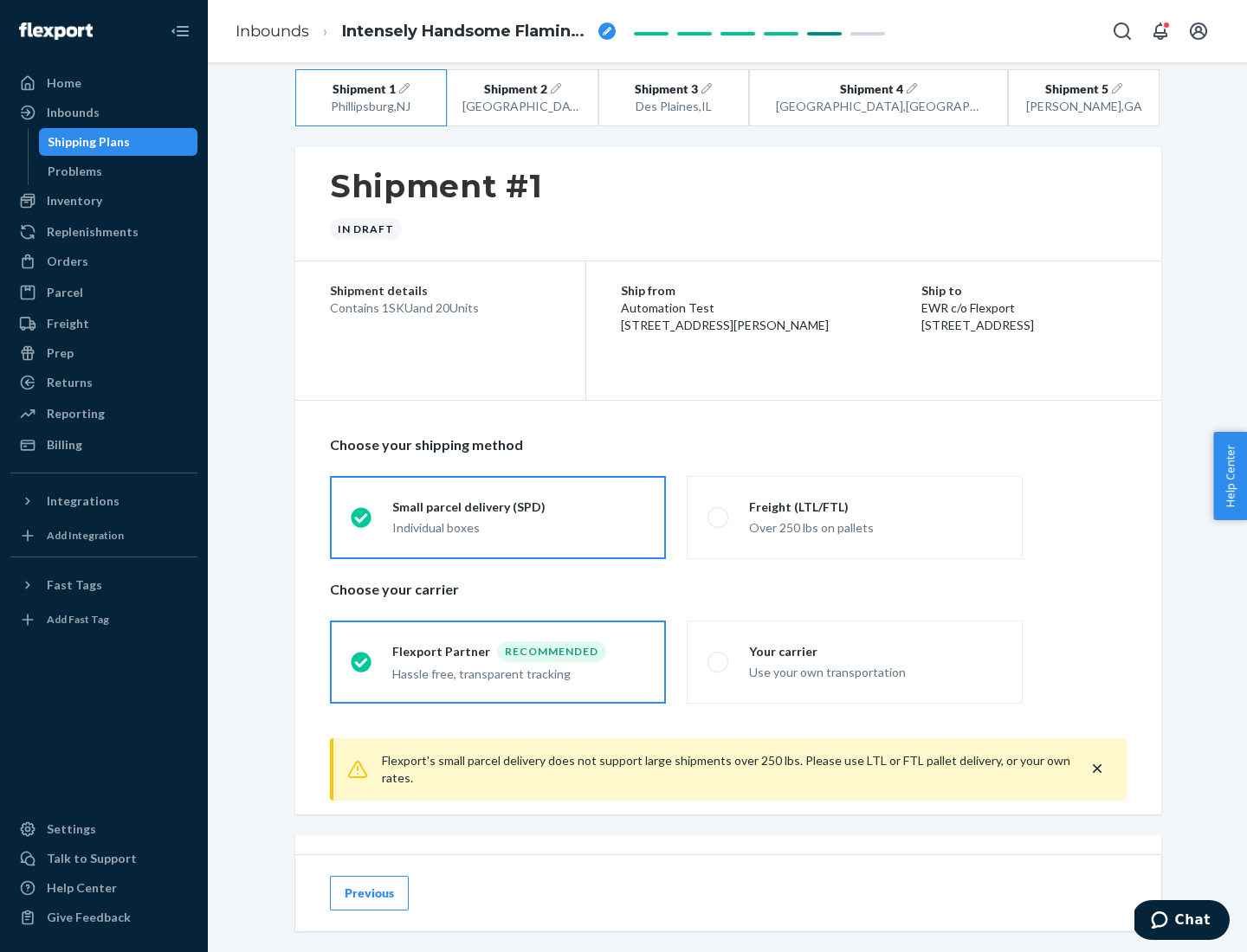
click at [876, 506] on div "Freight (LTL/FTL)" at bounding box center [875, 507] width 253 height 18
click at [719, 512] on input "Freight (LTL/FTL) Over 250 lbs on pallets" at bounding box center [712, 517] width 11 height 11
radio input "true"
radio input "false"
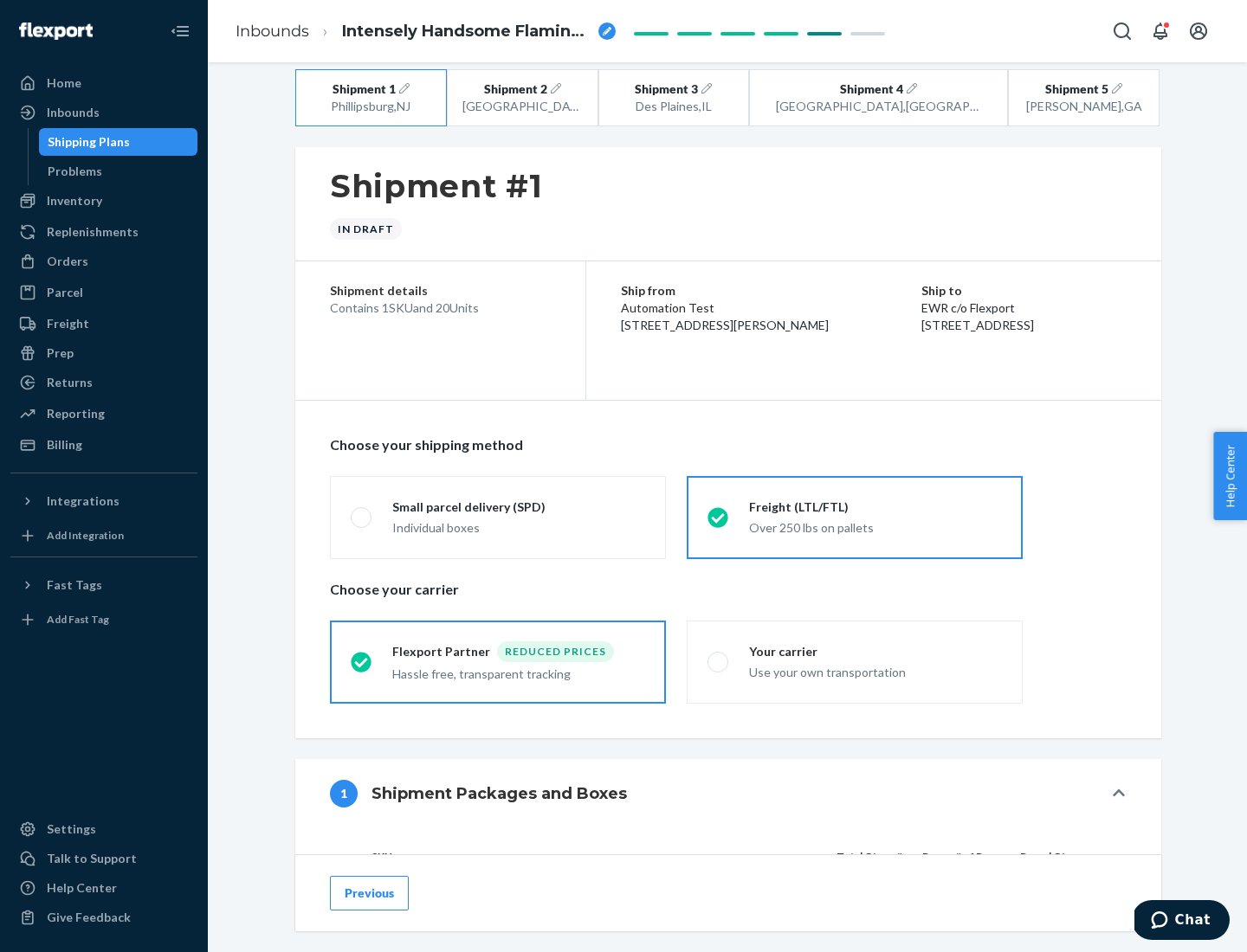
scroll to position [163, 0]
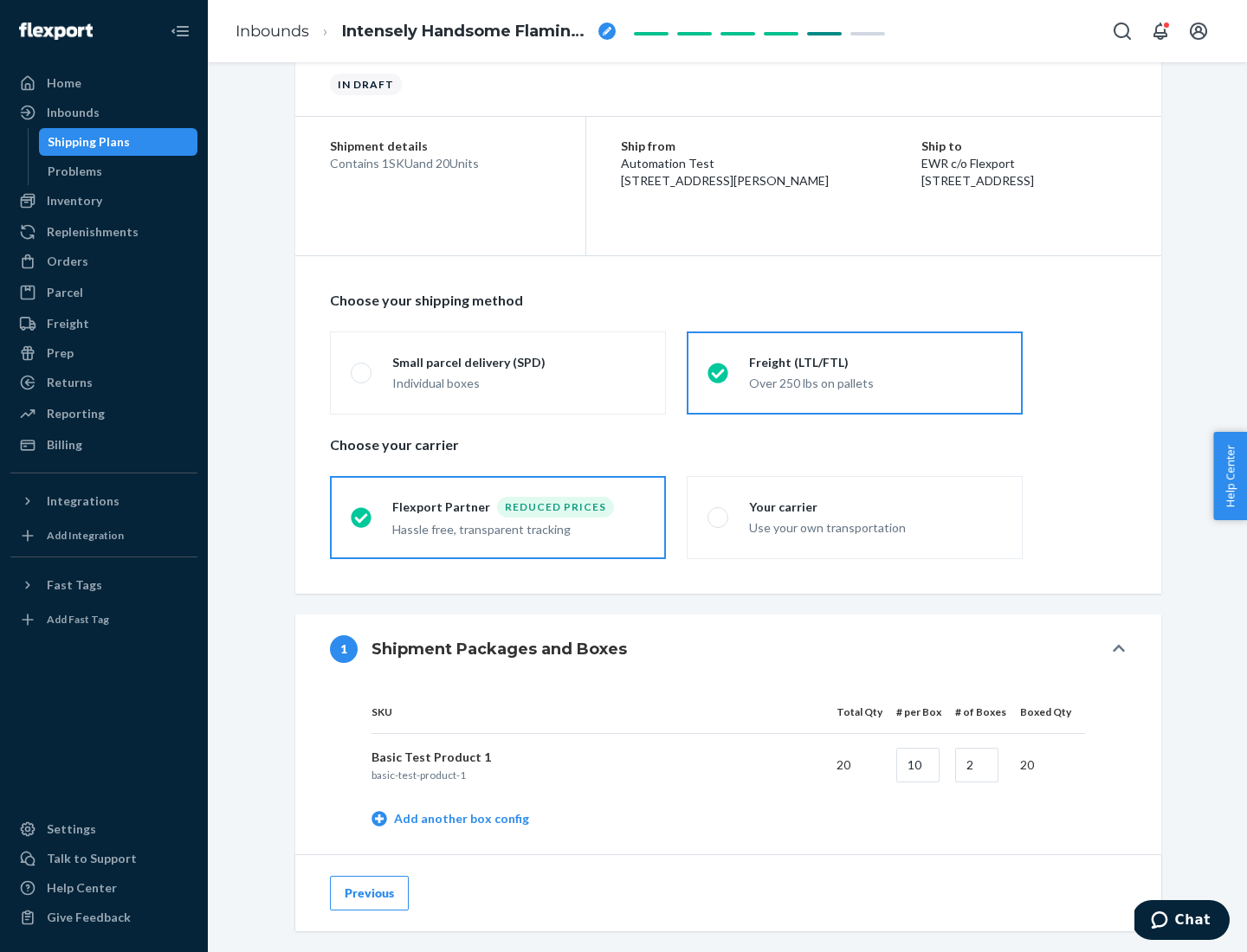
click at [876, 506] on div "Your carrier" at bounding box center [875, 507] width 253 height 18
click at [719, 512] on input "Your carrier Use your own transportation" at bounding box center [712, 517] width 11 height 11
radio input "true"
radio input "false"
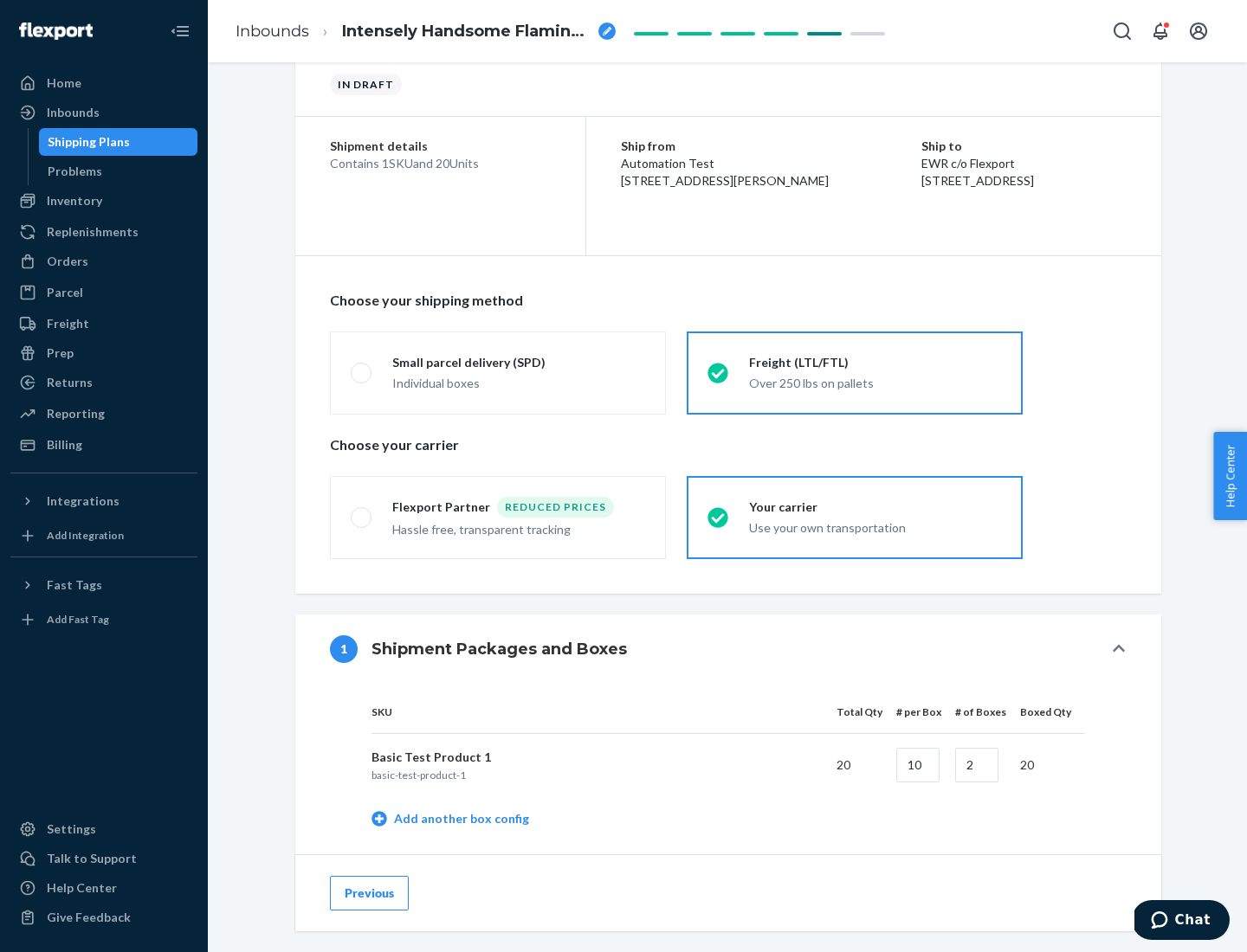
scroll to position [547, 0]
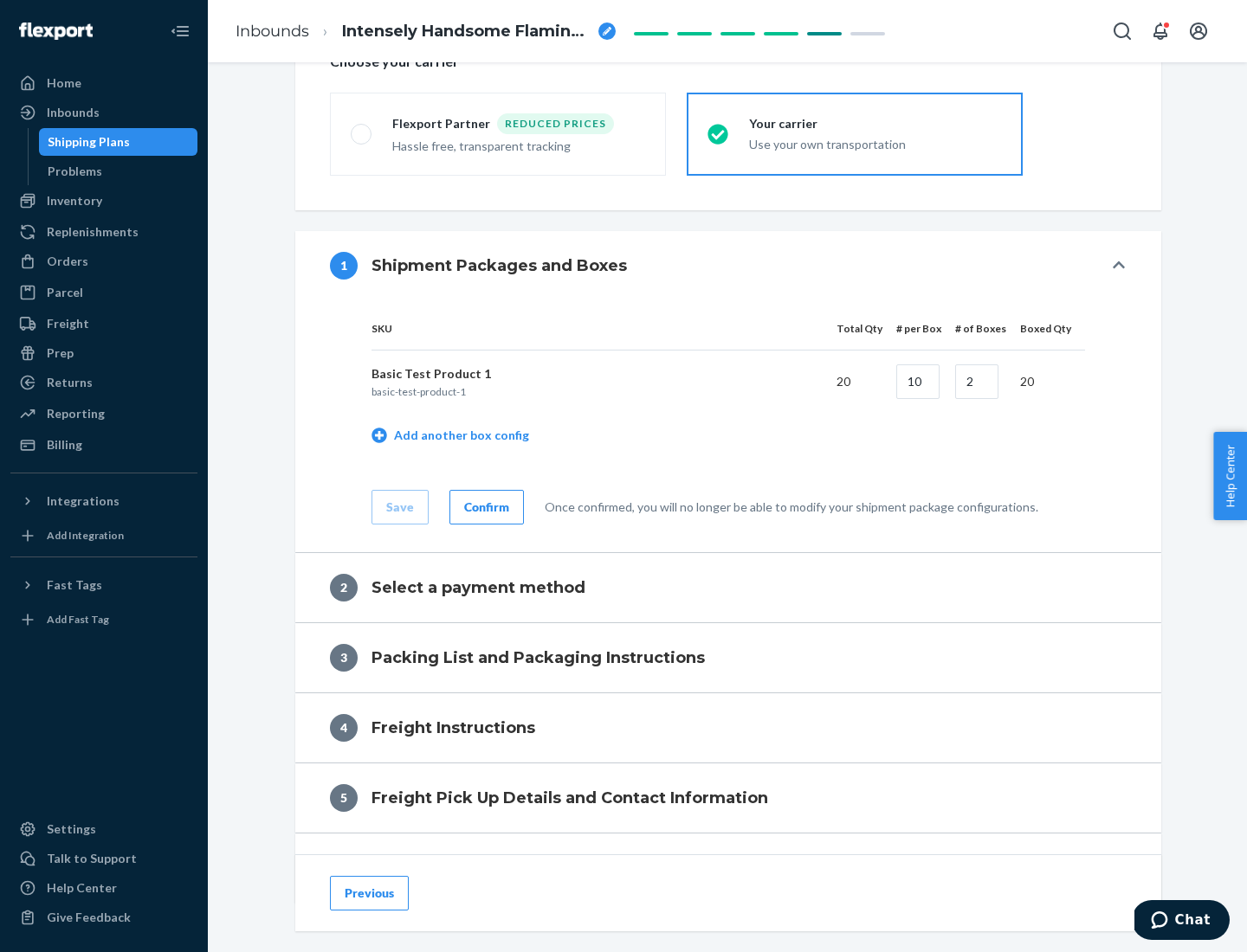
click at [484, 506] on div "Confirm" at bounding box center [487, 507] width 45 height 18
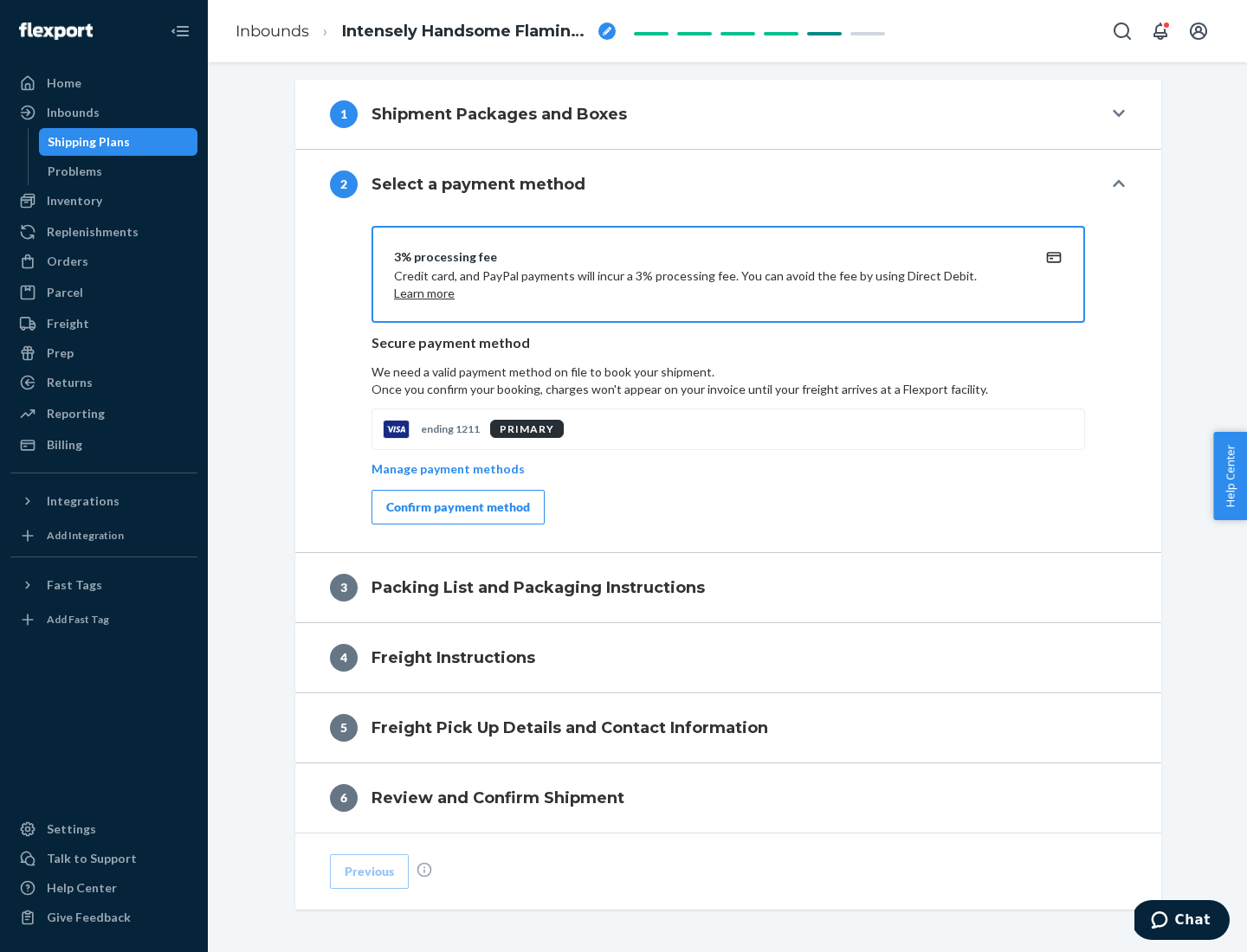
click at [456, 507] on div "Confirm payment method" at bounding box center [458, 507] width 144 height 18
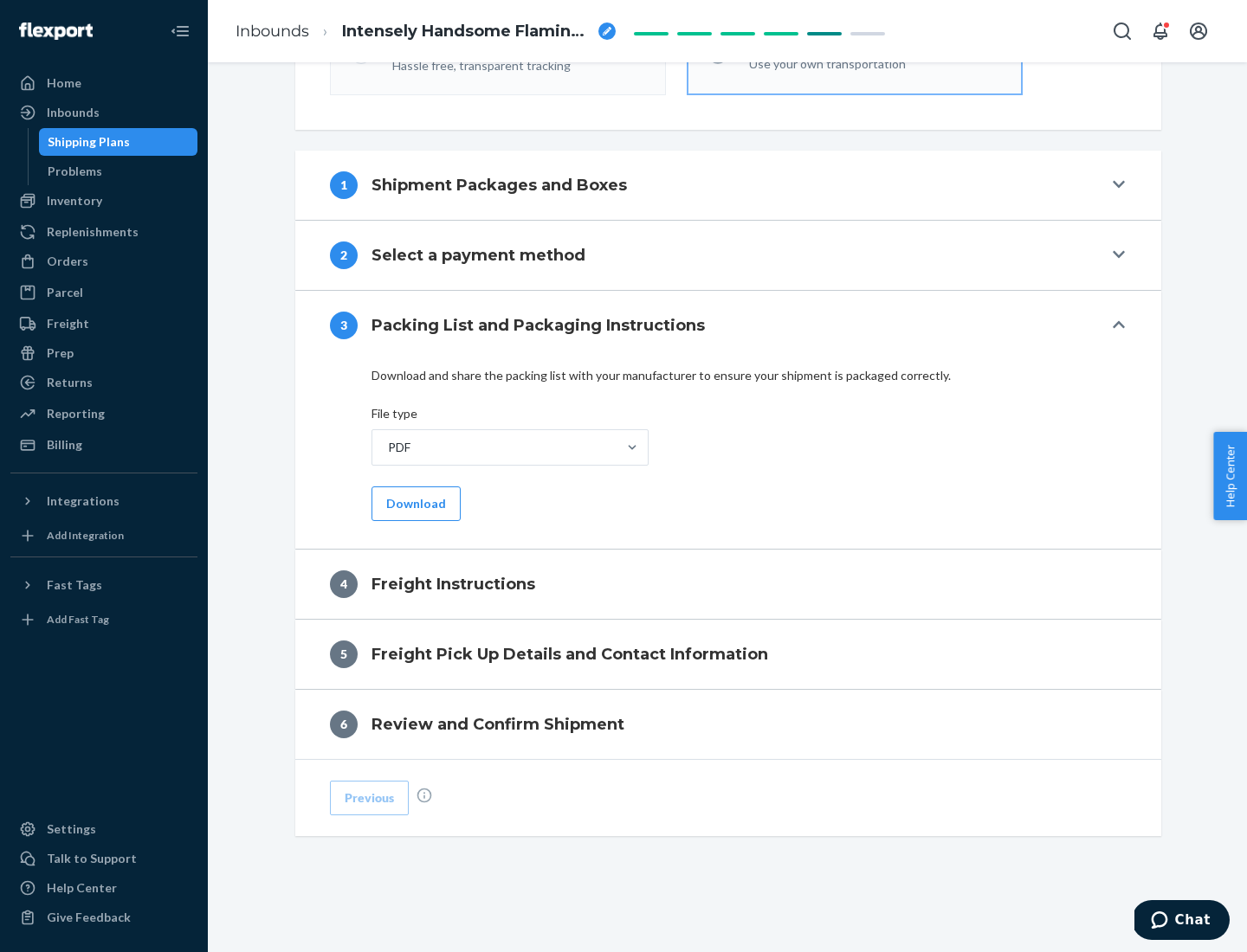
scroll to position [624, 0]
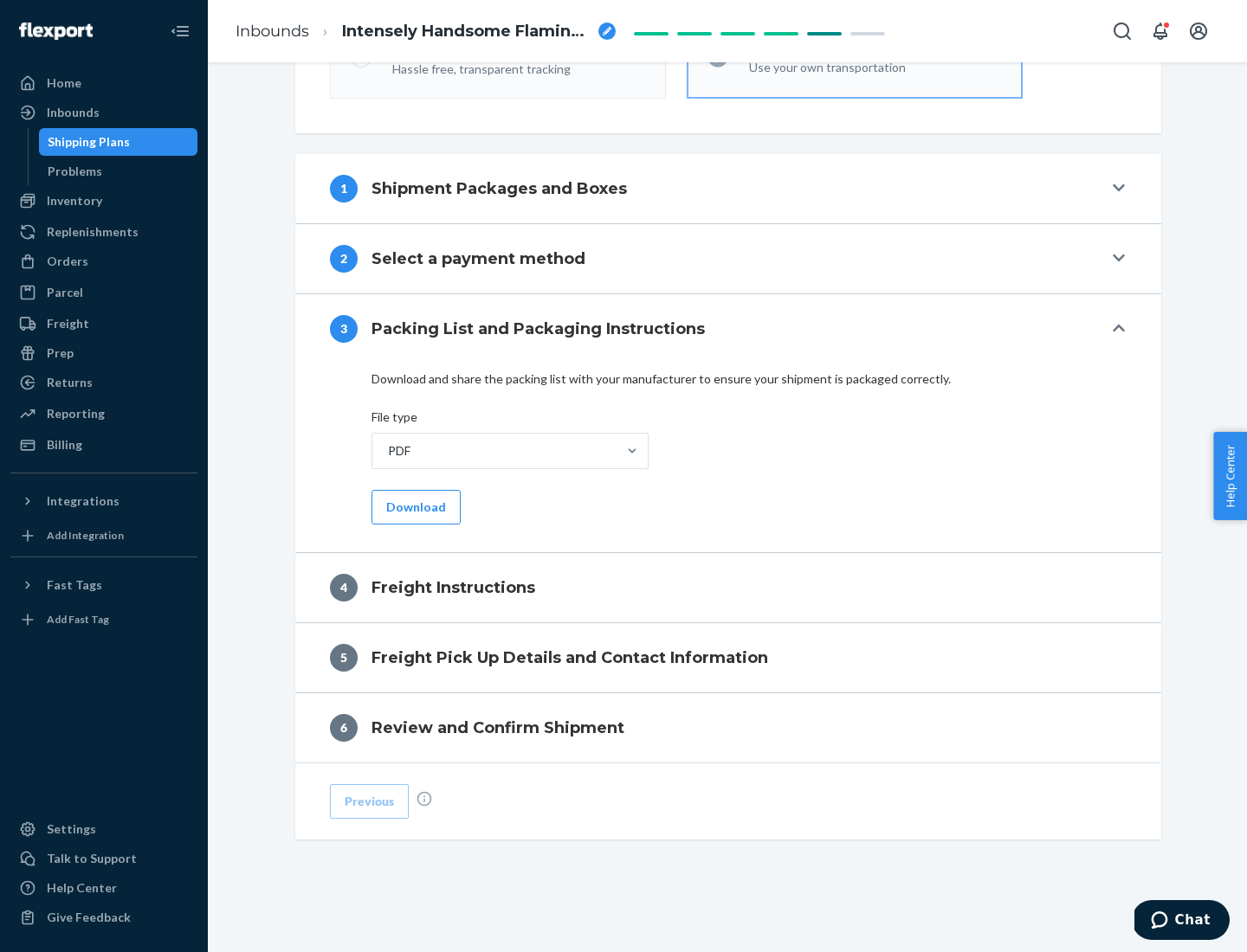
click at [414, 506] on button "Download" at bounding box center [416, 507] width 90 height 34
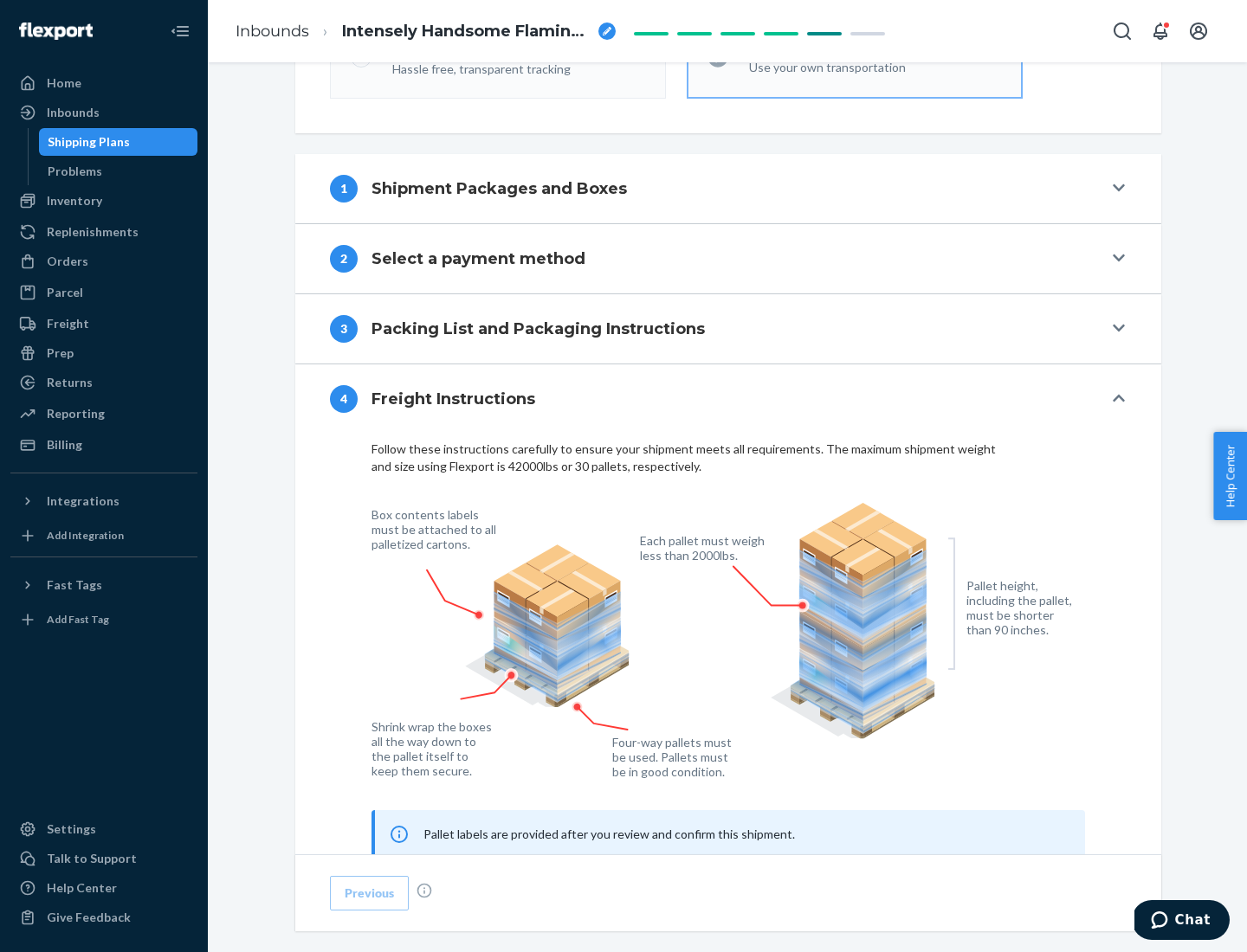
scroll to position [1047, 0]
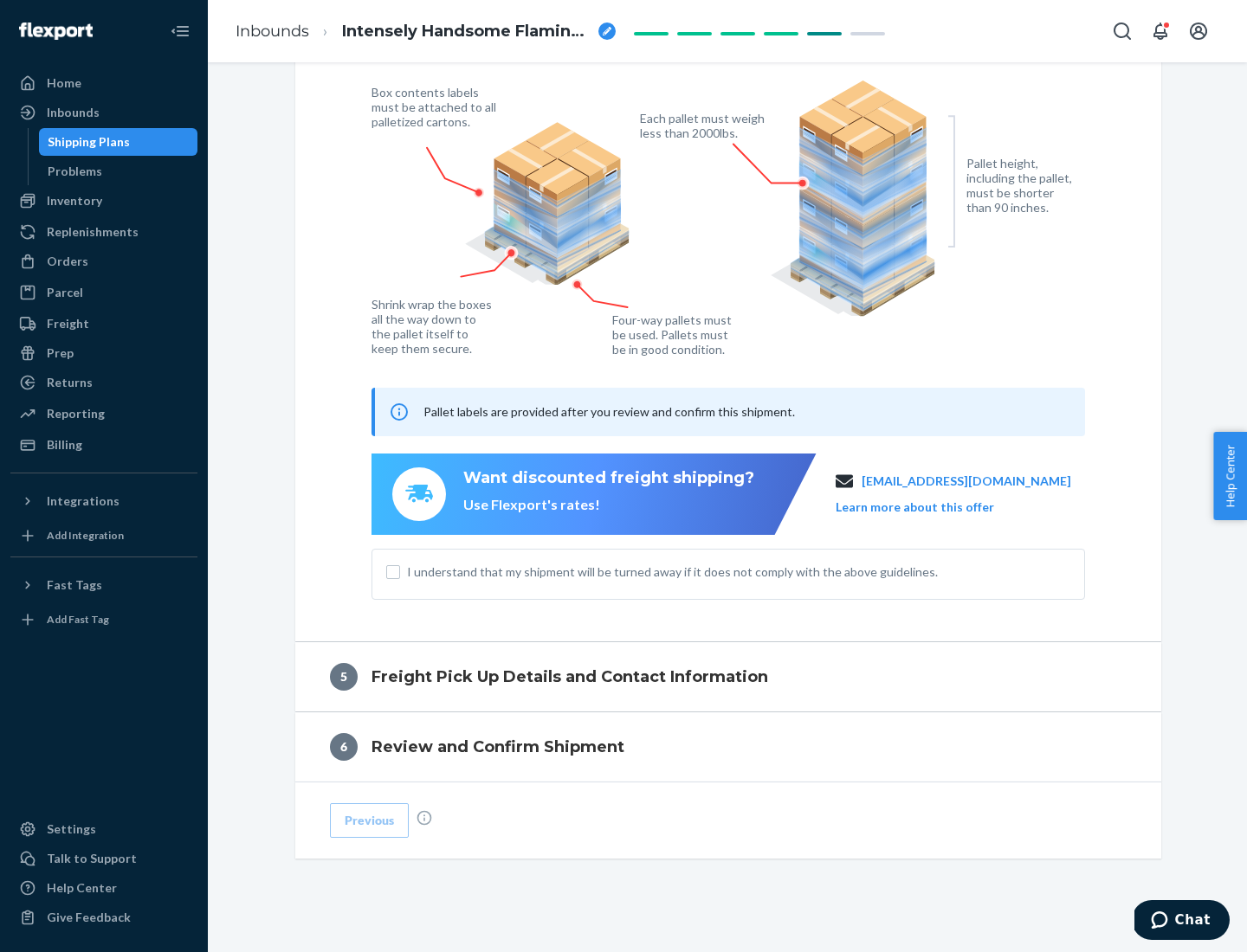
click at [936, 506] on button "Learn more about this offer" at bounding box center [914, 507] width 159 height 18
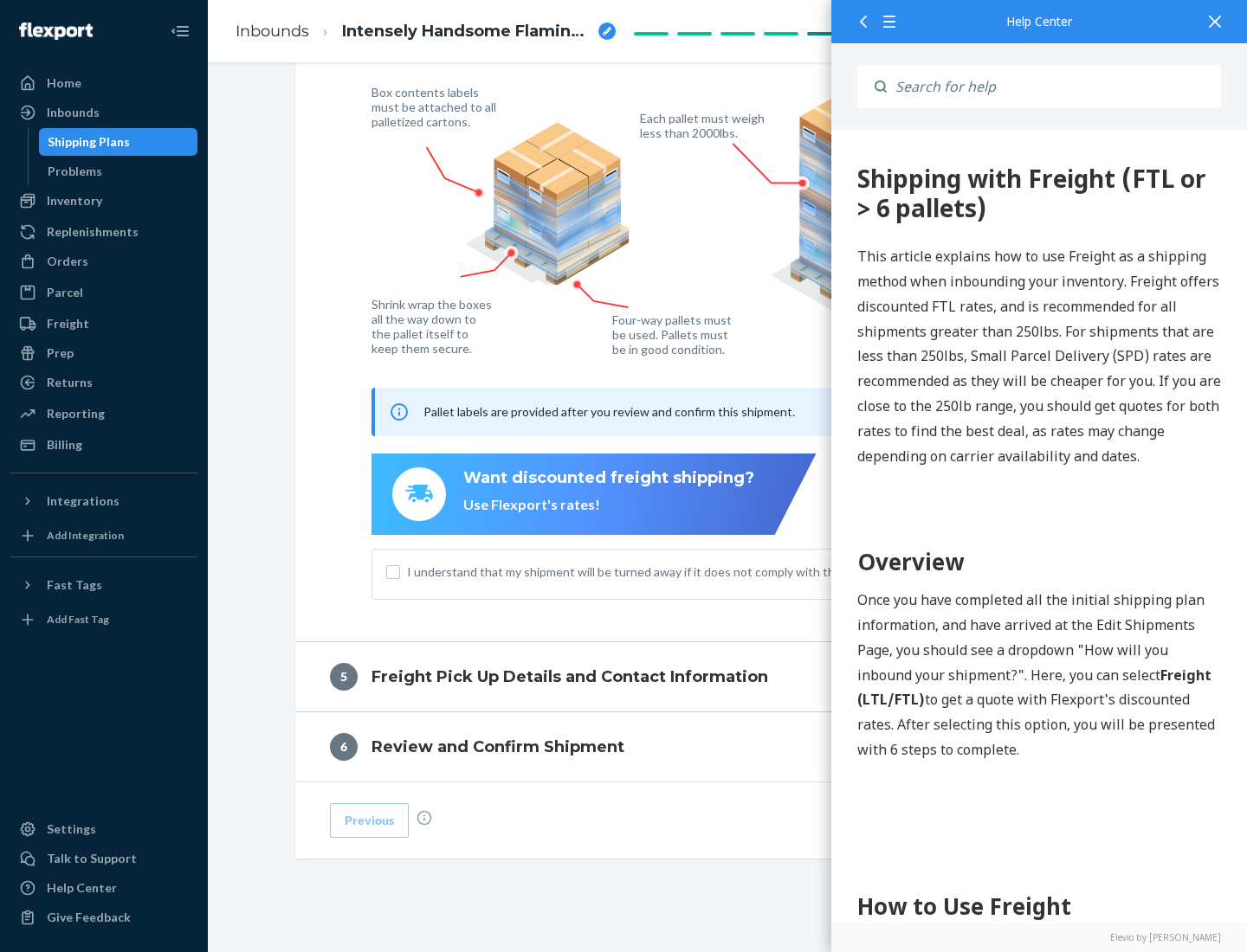
scroll to position [0, 0]
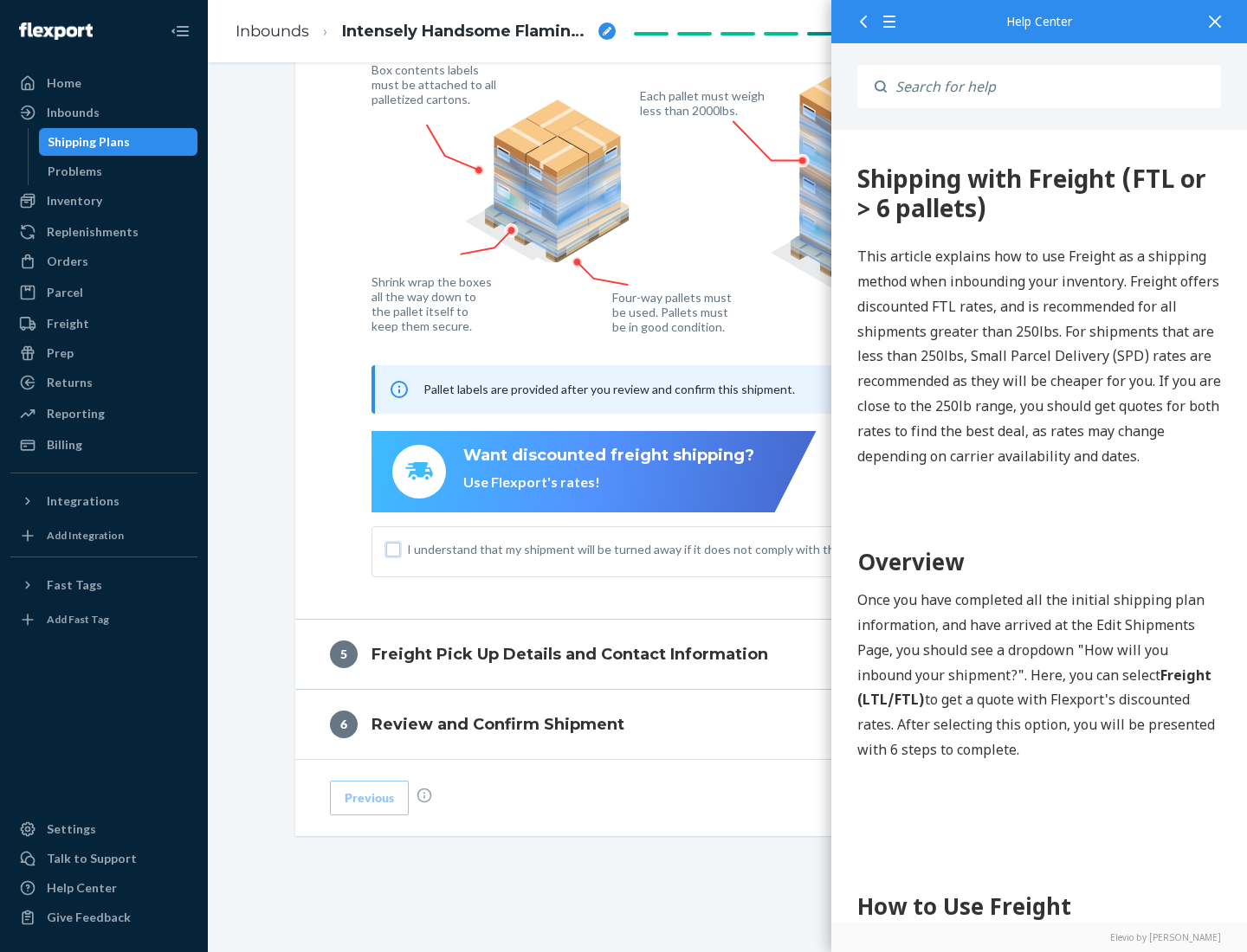
click at [393, 548] on input "I understand that my shipment will be turned away if it does not comply with th…" at bounding box center [393, 549] width 14 height 14
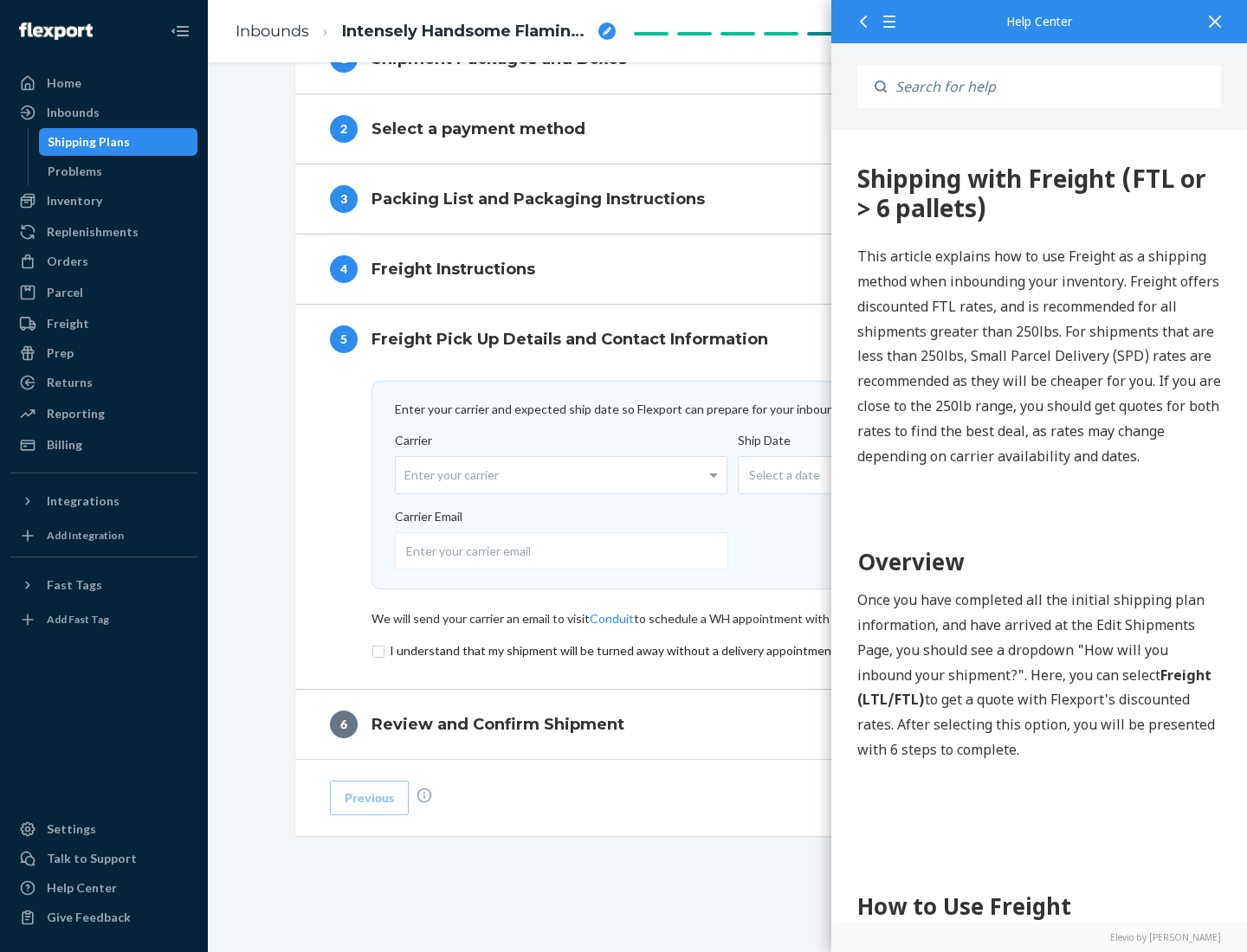
scroll to position [754, 0]
click at [728, 650] on input "checkbox" at bounding box center [728, 651] width 713 height 21
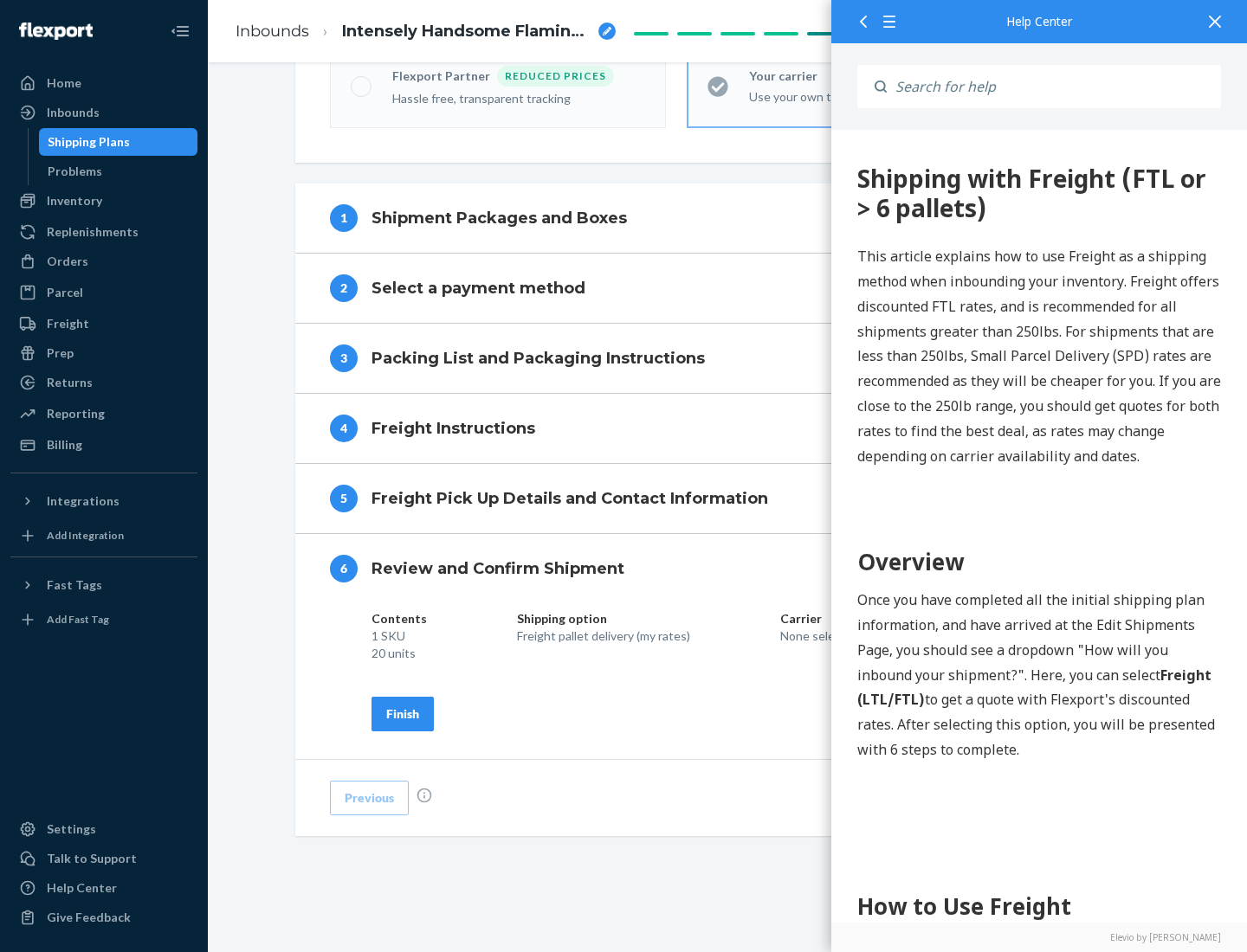
scroll to position [595, 0]
click at [403, 713] on div "Finish" at bounding box center [402, 714] width 33 height 18
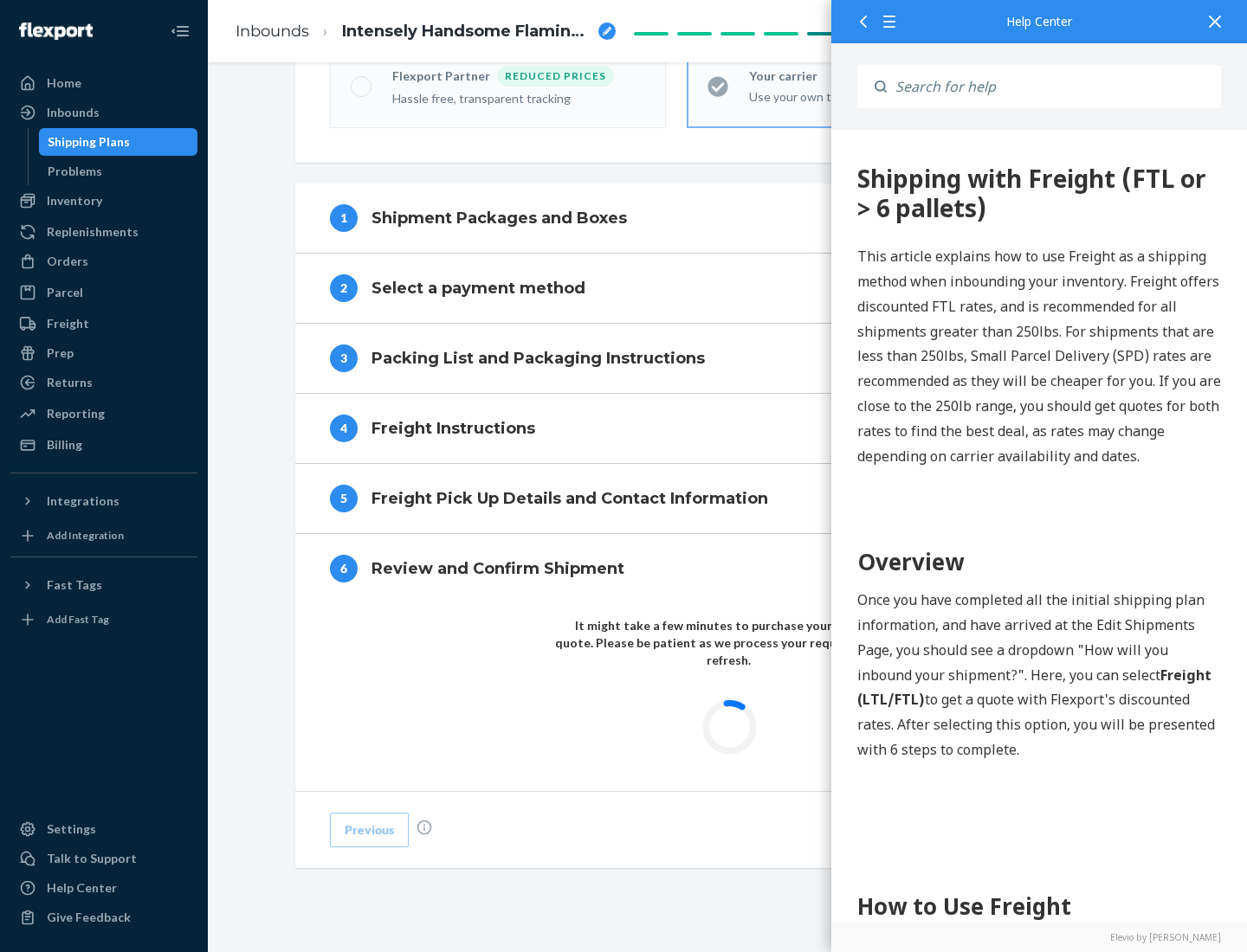
scroll to position [508, 0]
